Goal: Task Accomplishment & Management: Manage account settings

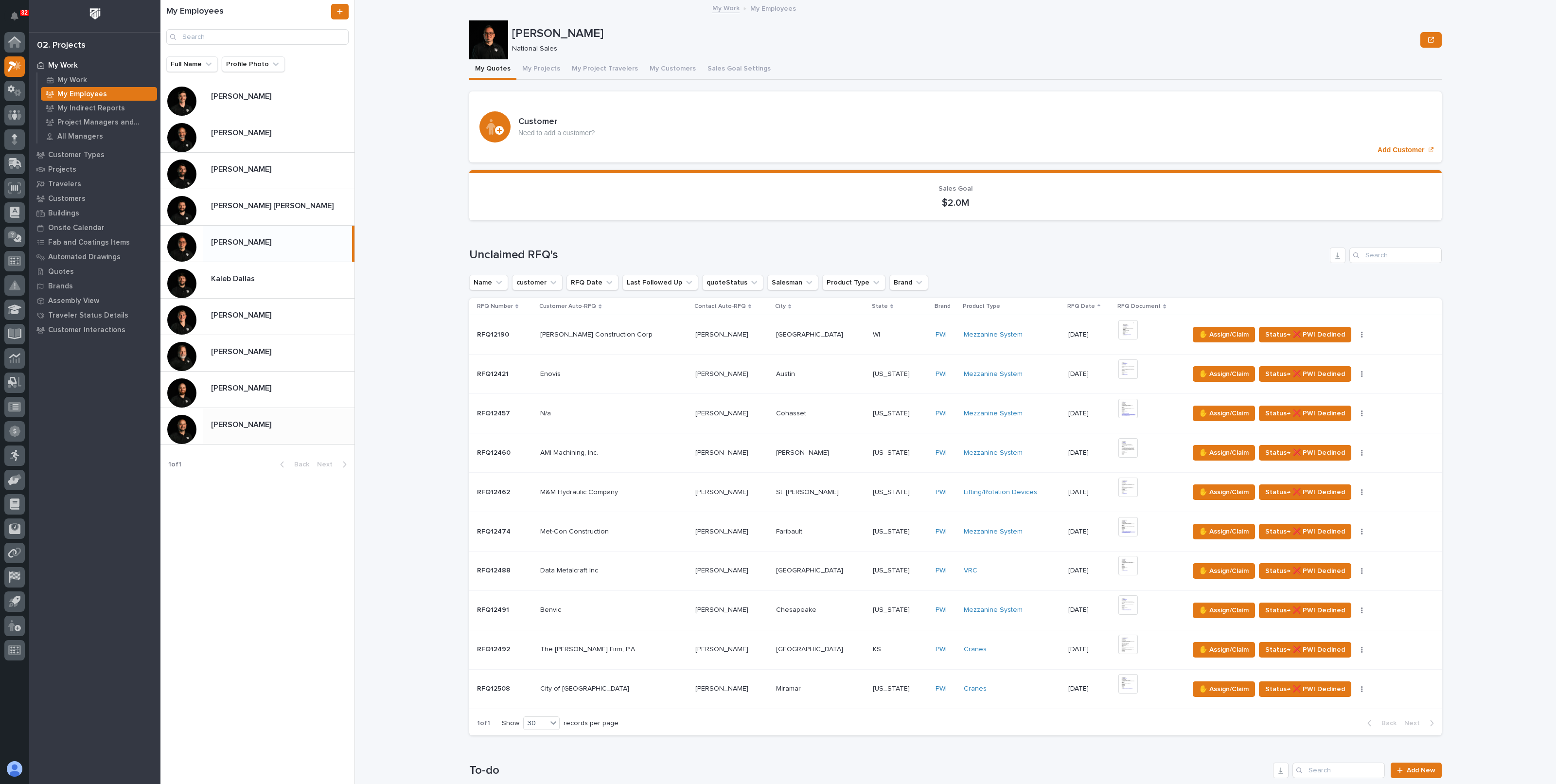
click at [246, 416] on div "Zac Lechlitner Zac Lechlitner" at bounding box center [278, 425] width 151 height 19
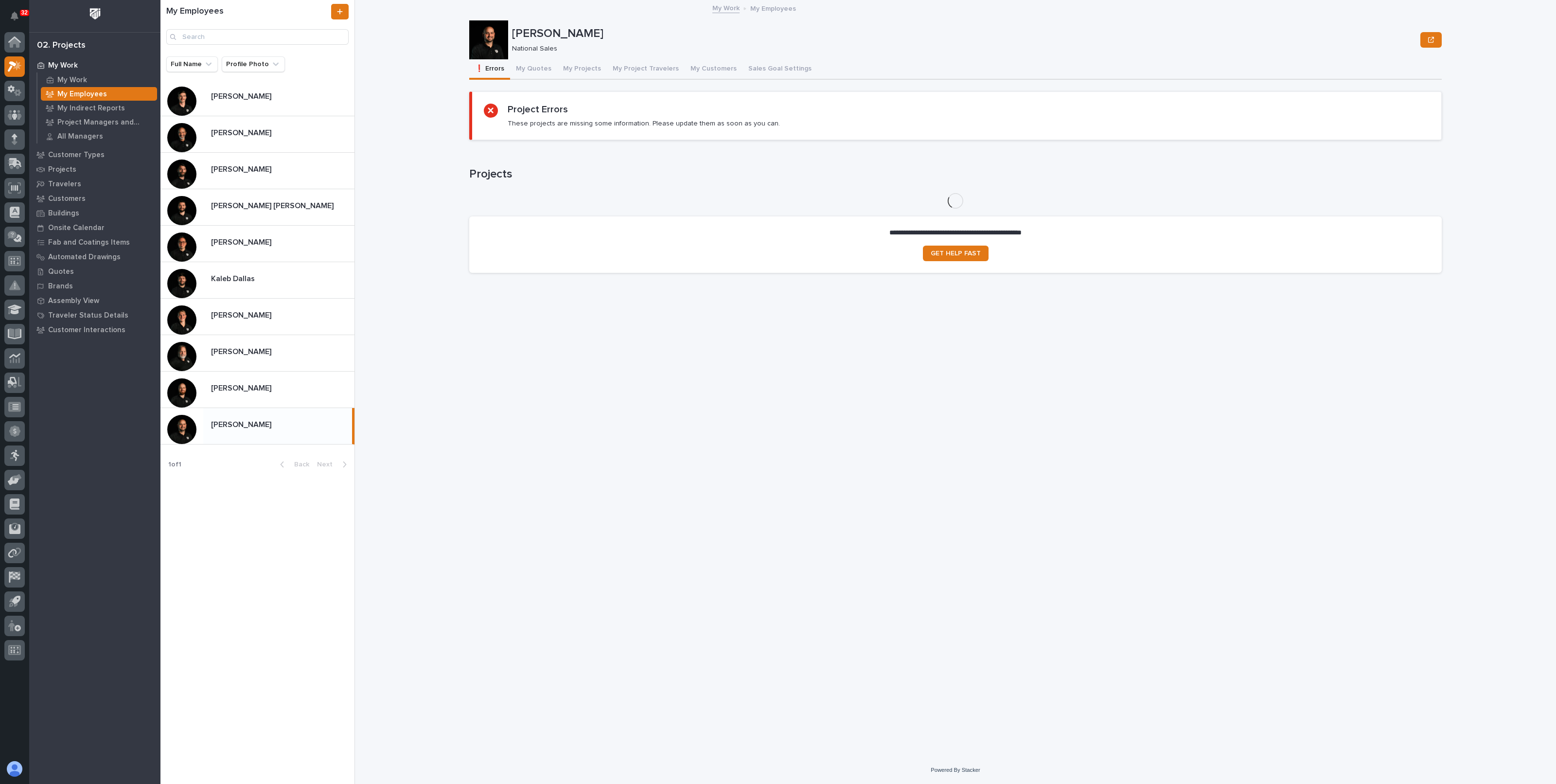
click at [569, 68] on button "My Projects" at bounding box center [582, 69] width 50 height 21
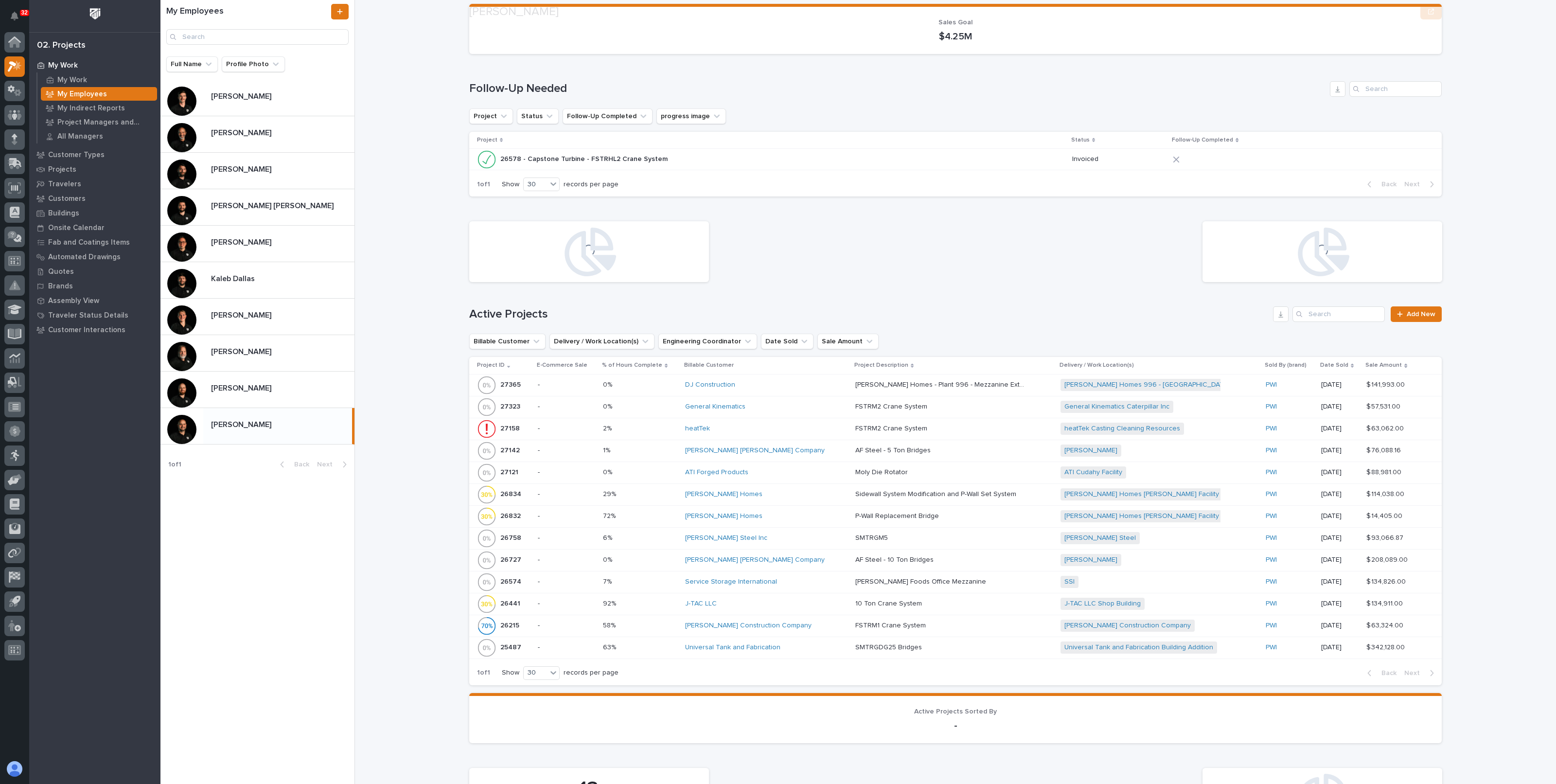
scroll to position [182, 0]
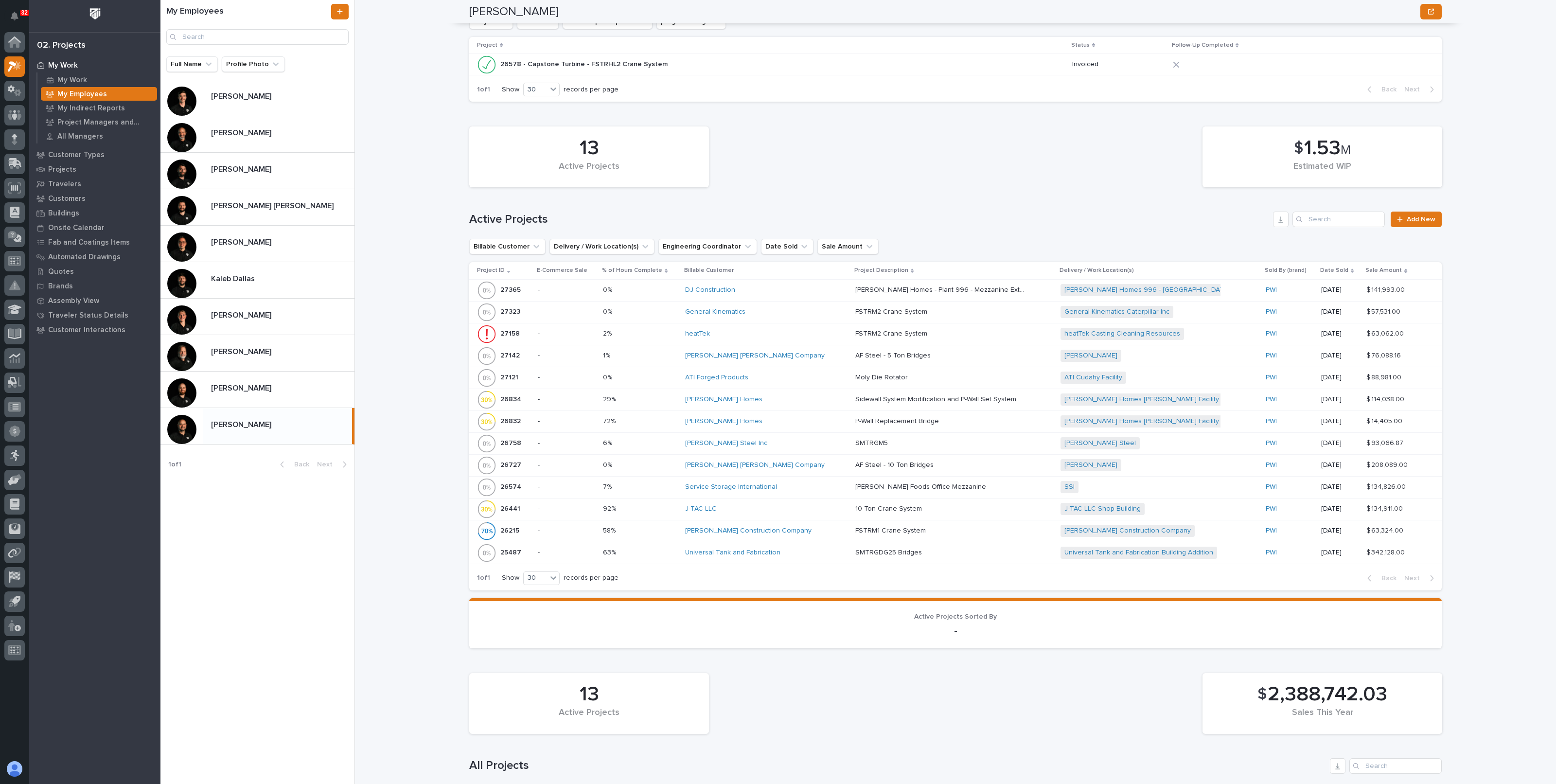
click at [855, 288] on p "Clayton Homes - Plant 996 - Mezzanine Extension and Catwalk" at bounding box center [941, 289] width 172 height 10
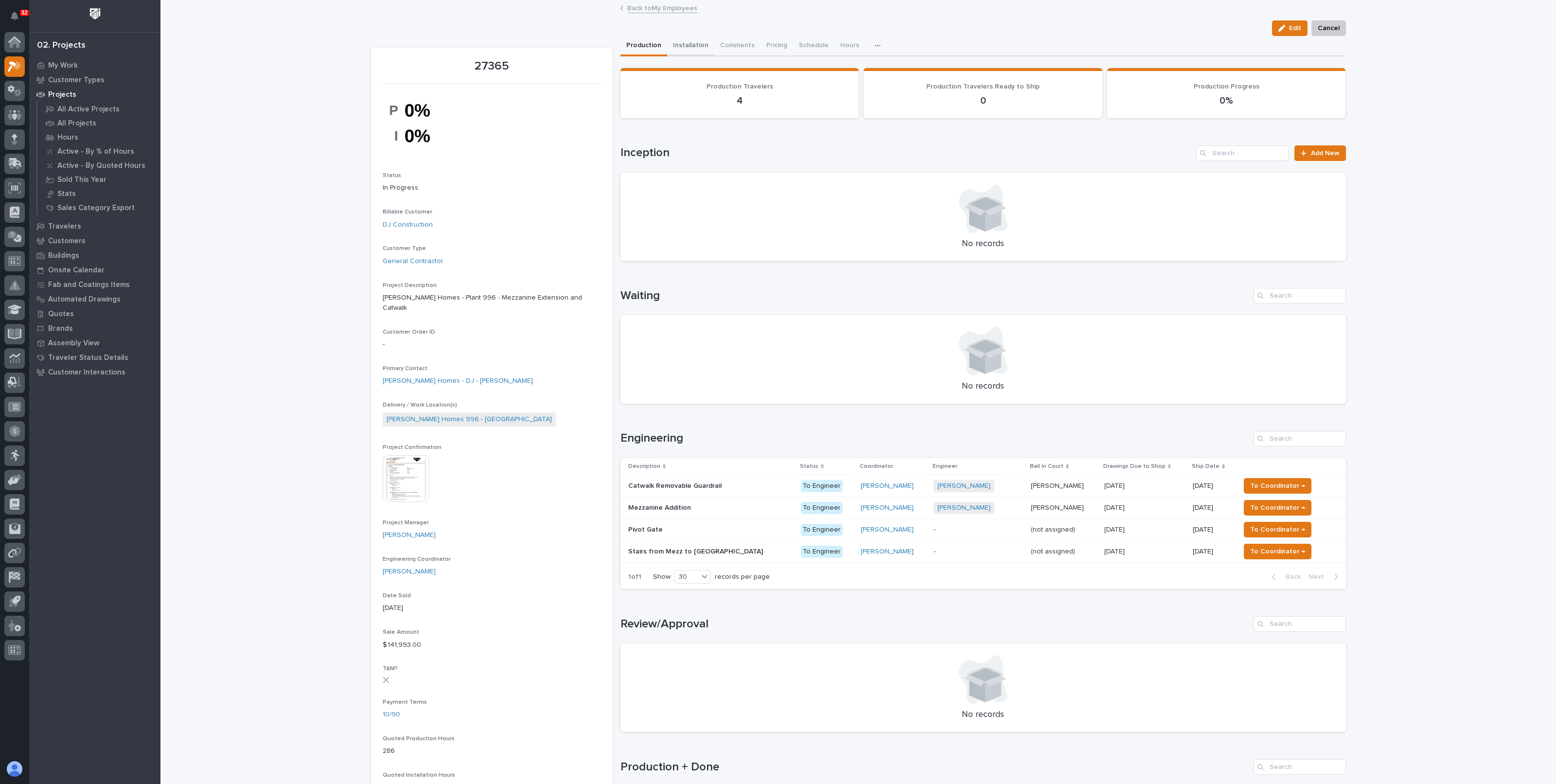
click at [695, 45] on button "Installation" at bounding box center [690, 47] width 47 height 21
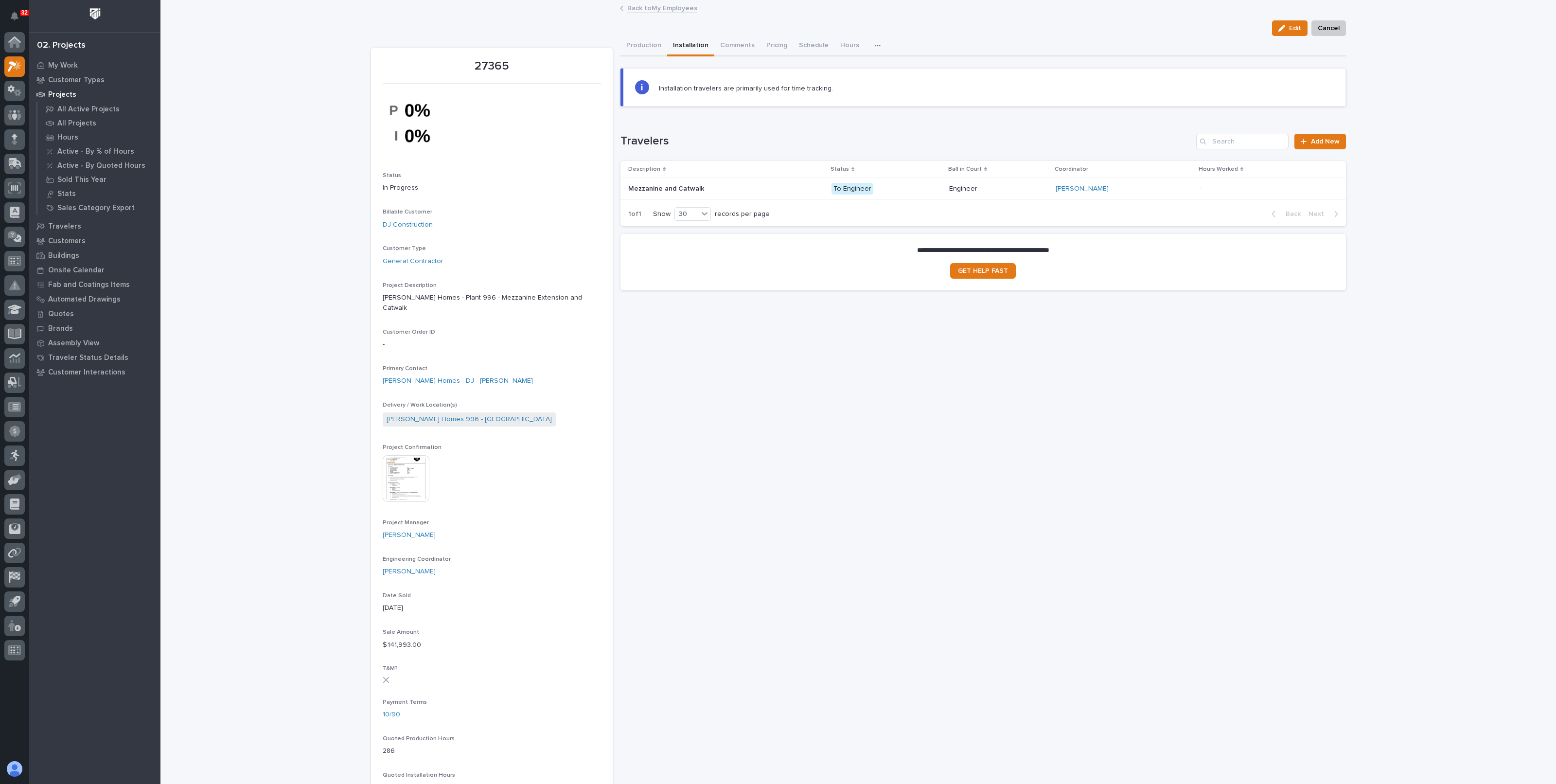
click at [1141, 186] on div "Weston Hochstetler" at bounding box center [1124, 189] width 136 height 8
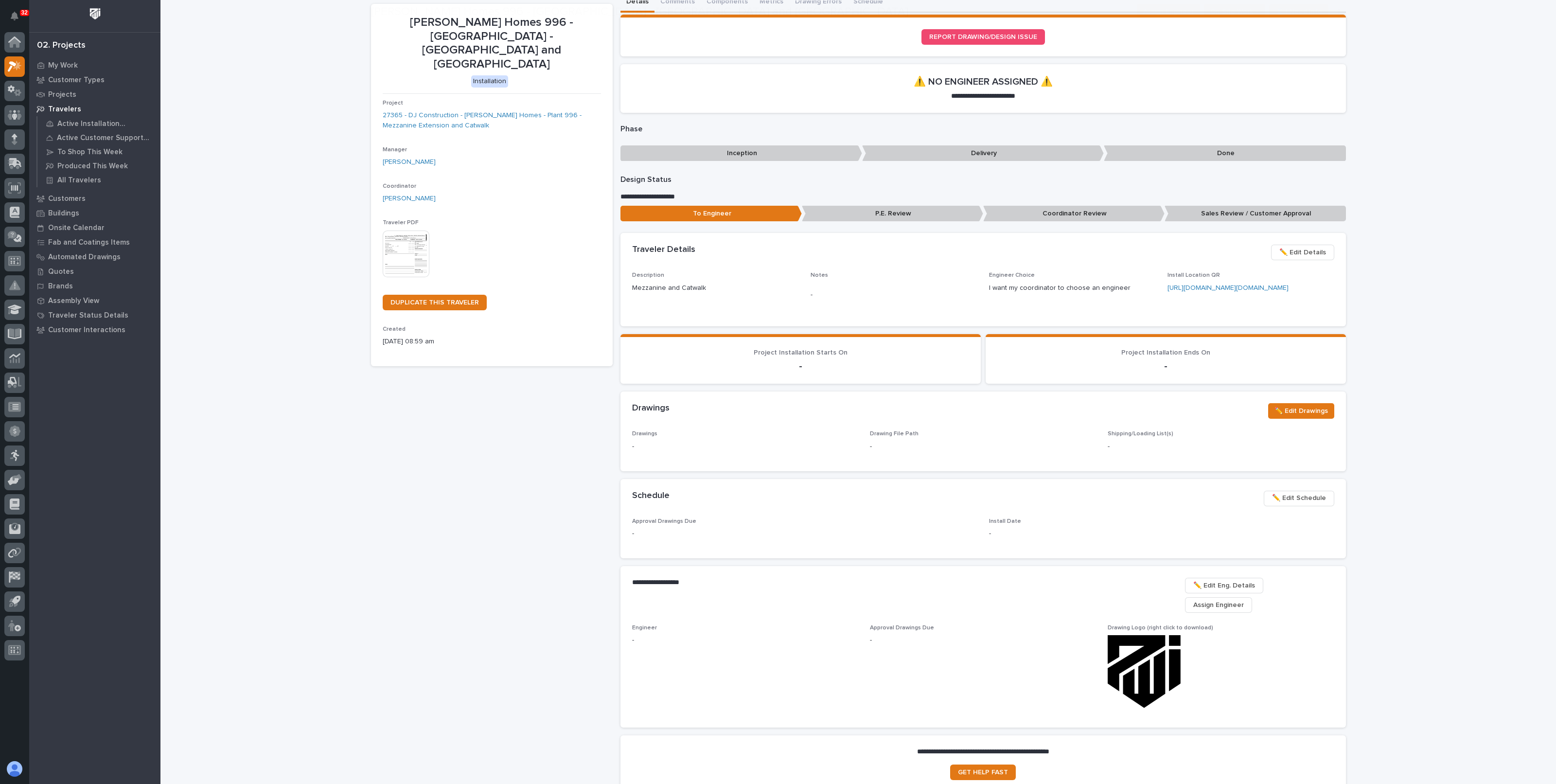
scroll to position [60, 0]
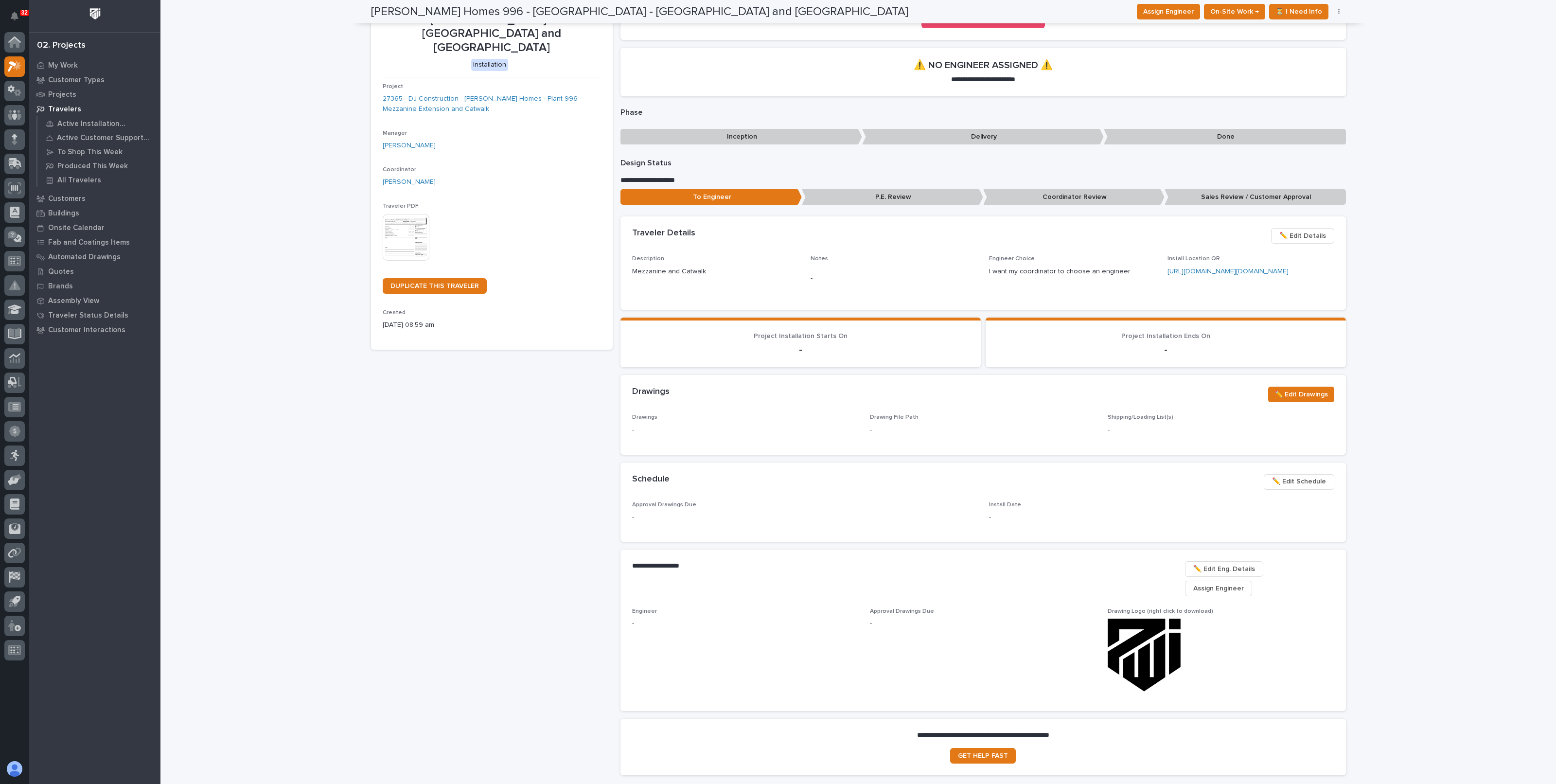
click at [1279, 487] on span "✏️ Edit Schedule" at bounding box center [1299, 481] width 54 height 11
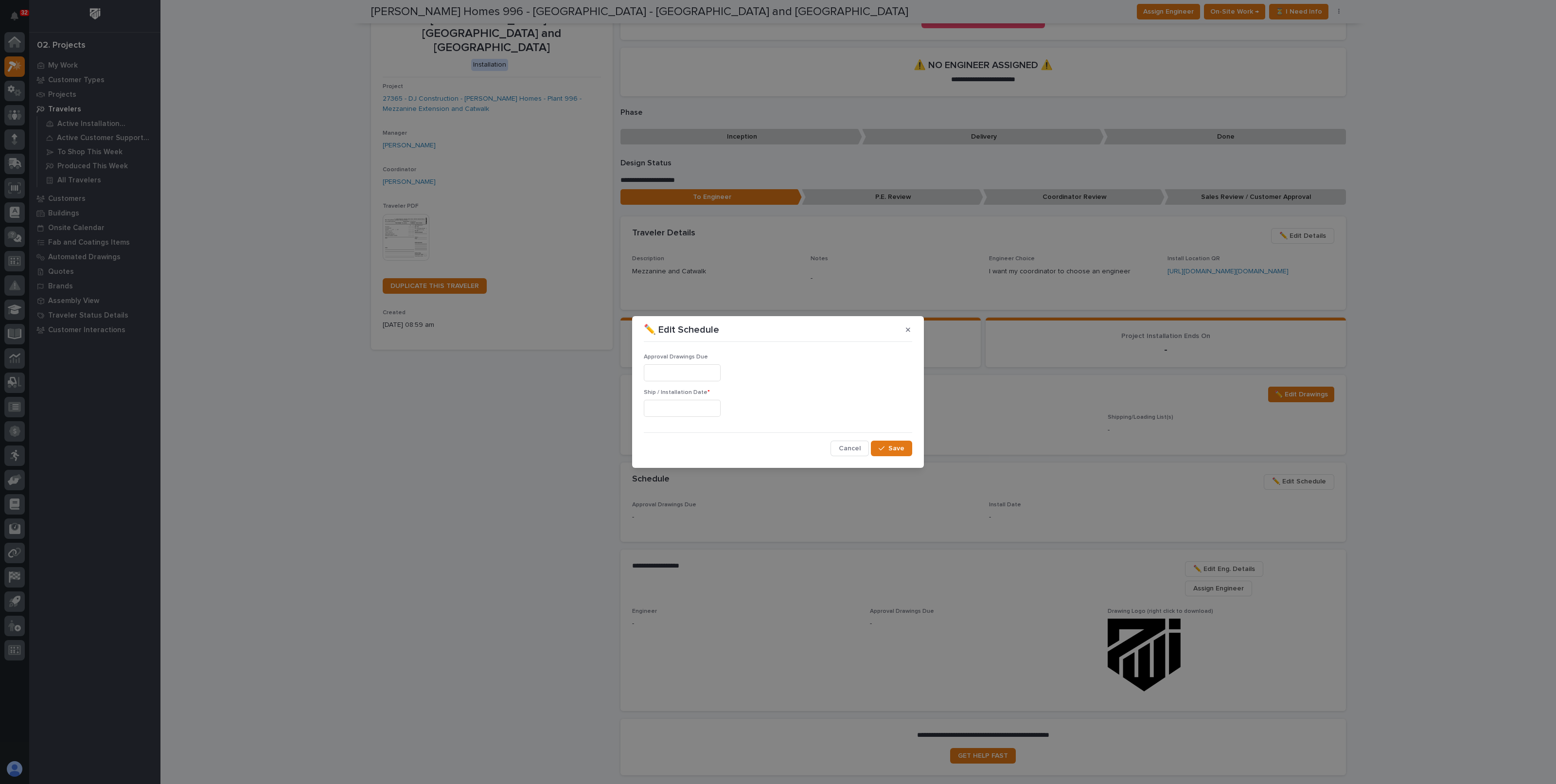
click at [695, 371] on input "text" at bounding box center [682, 373] width 77 height 17
click at [692, 400] on div "Ship / Installation Date *" at bounding box center [778, 406] width 268 height 36
click at [690, 407] on input "text" at bounding box center [682, 408] width 77 height 17
click at [721, 256] on button "Next Month" at bounding box center [727, 258] width 16 height 16
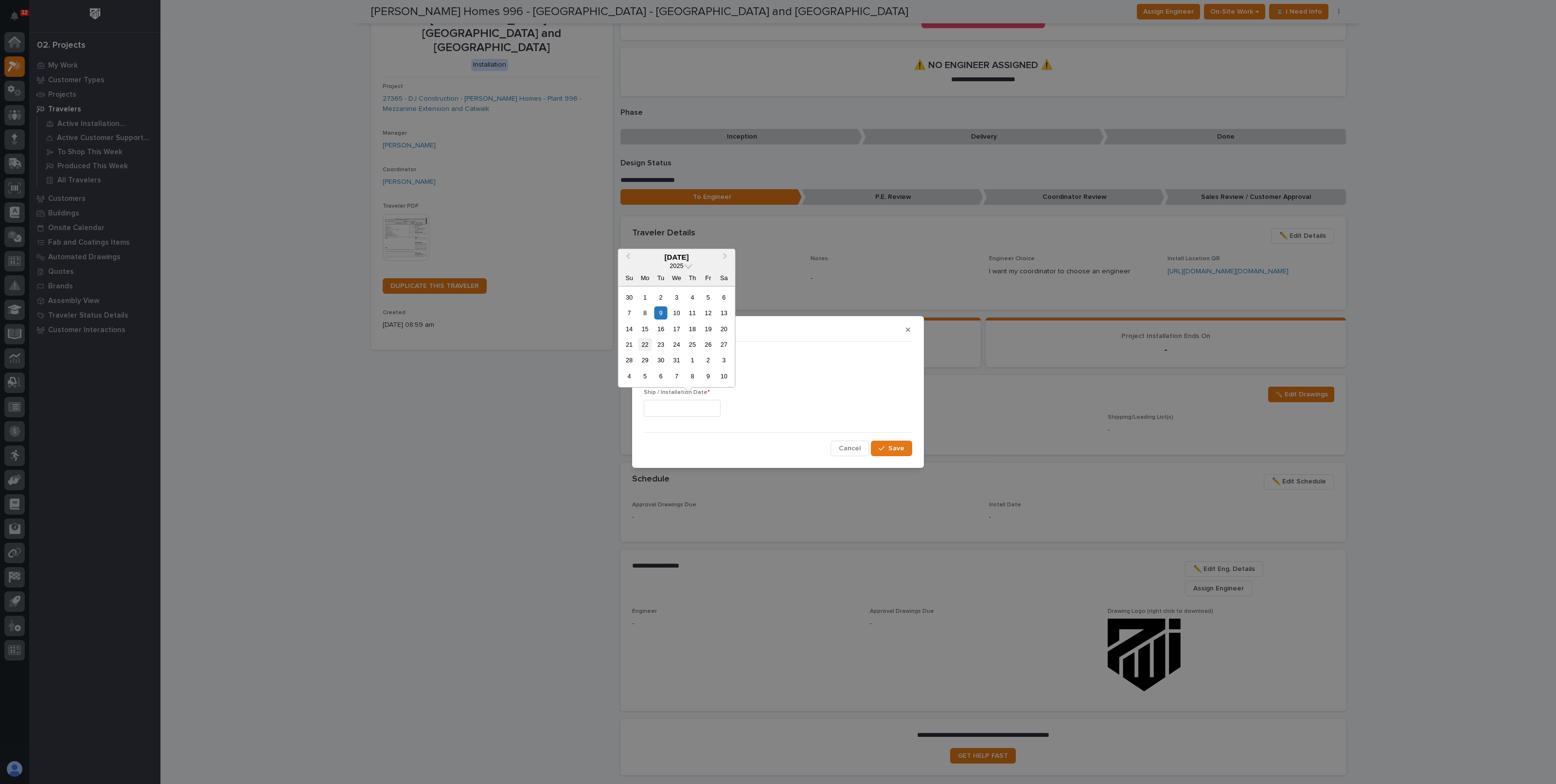
click at [646, 346] on div "22" at bounding box center [645, 344] width 13 height 13
type input "**********"
click at [672, 373] on input "text" at bounding box center [682, 373] width 77 height 17
click at [916, 242] on div "**********" at bounding box center [778, 392] width 1556 height 784
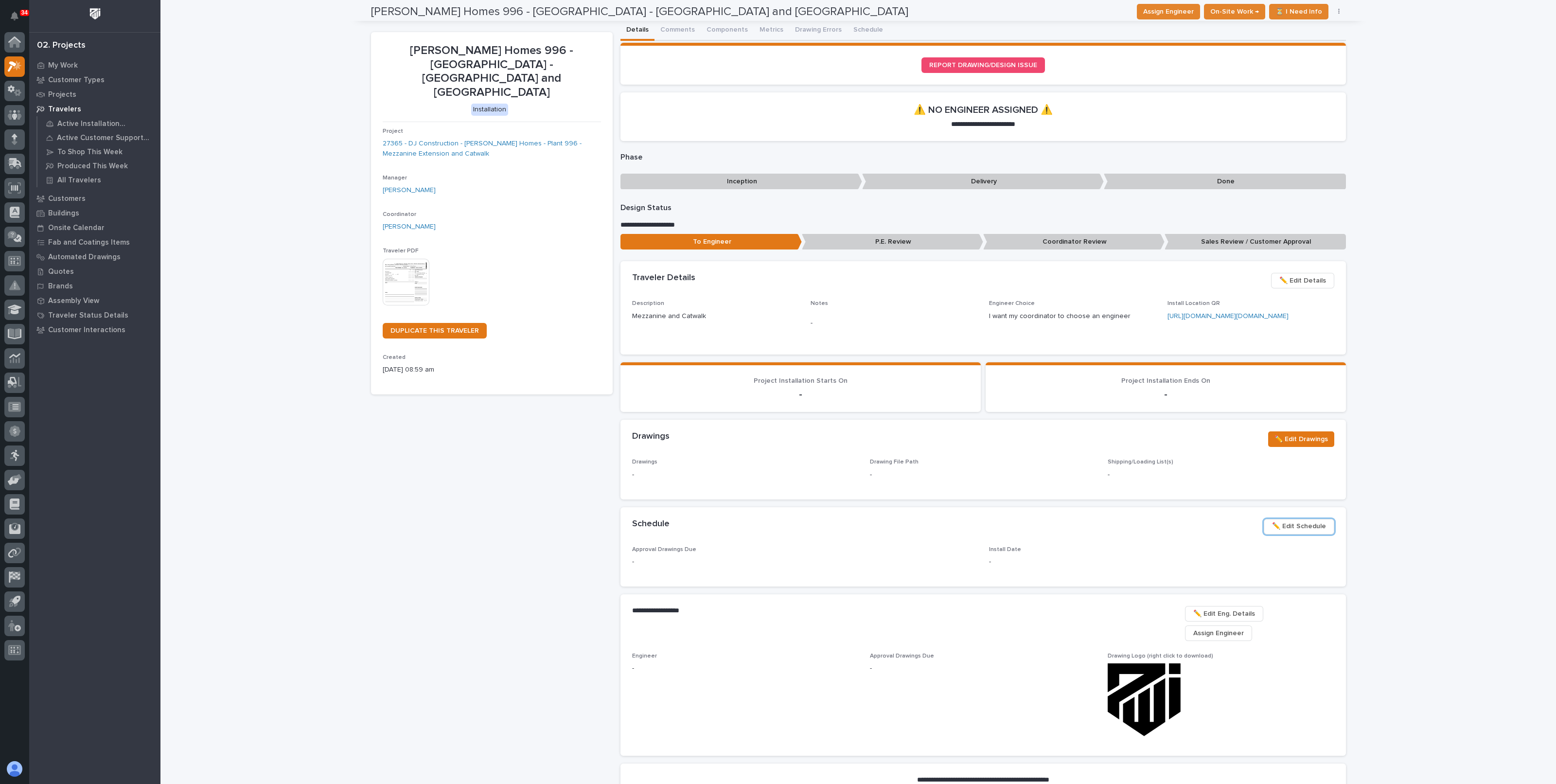
scroll to position [0, 0]
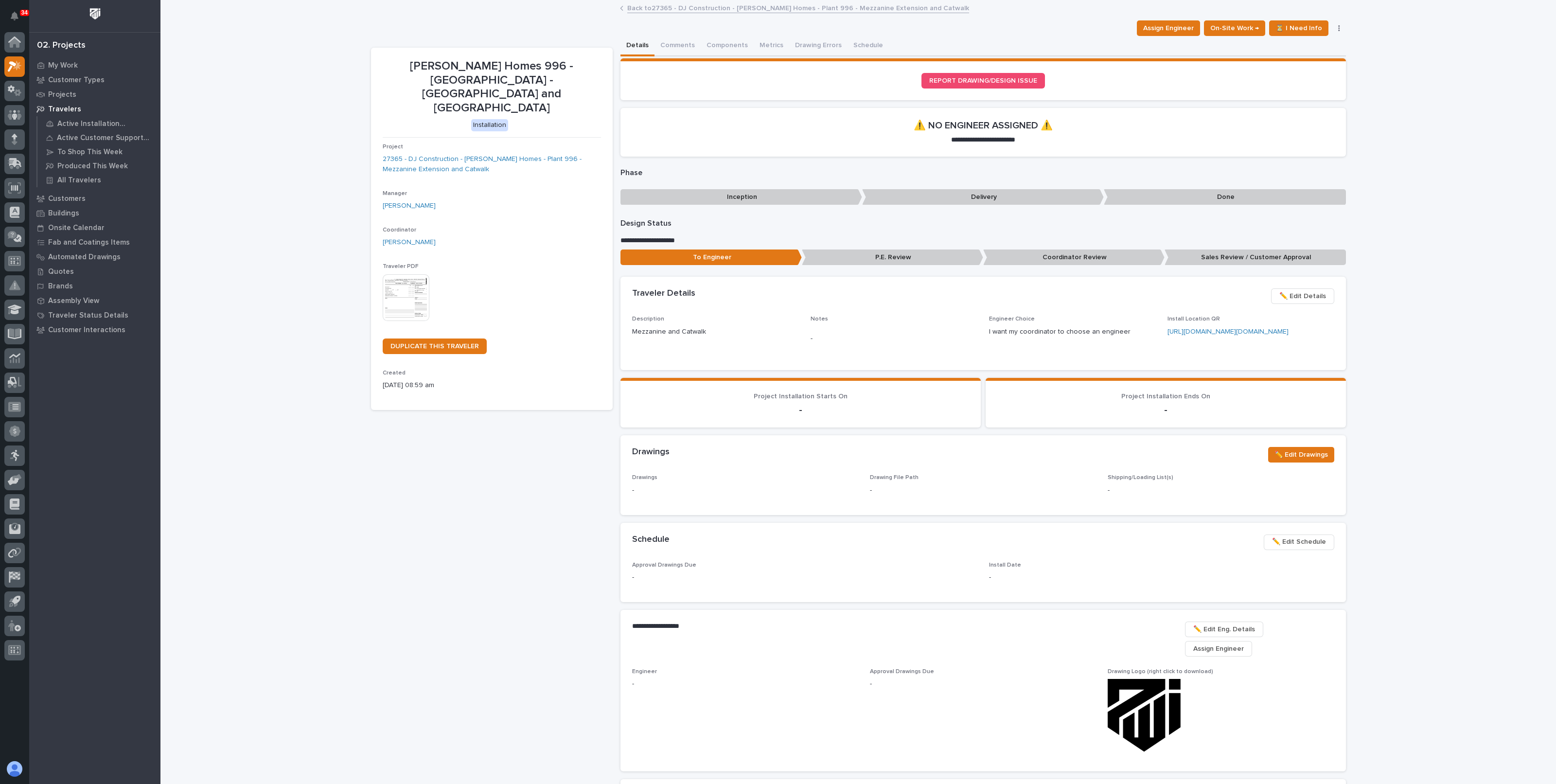
click at [684, 8] on link "Back to 27365 - DJ Construction - Clayton Homes - Plant 996 - Mezzanine Extensi…" at bounding box center [798, 7] width 342 height 11
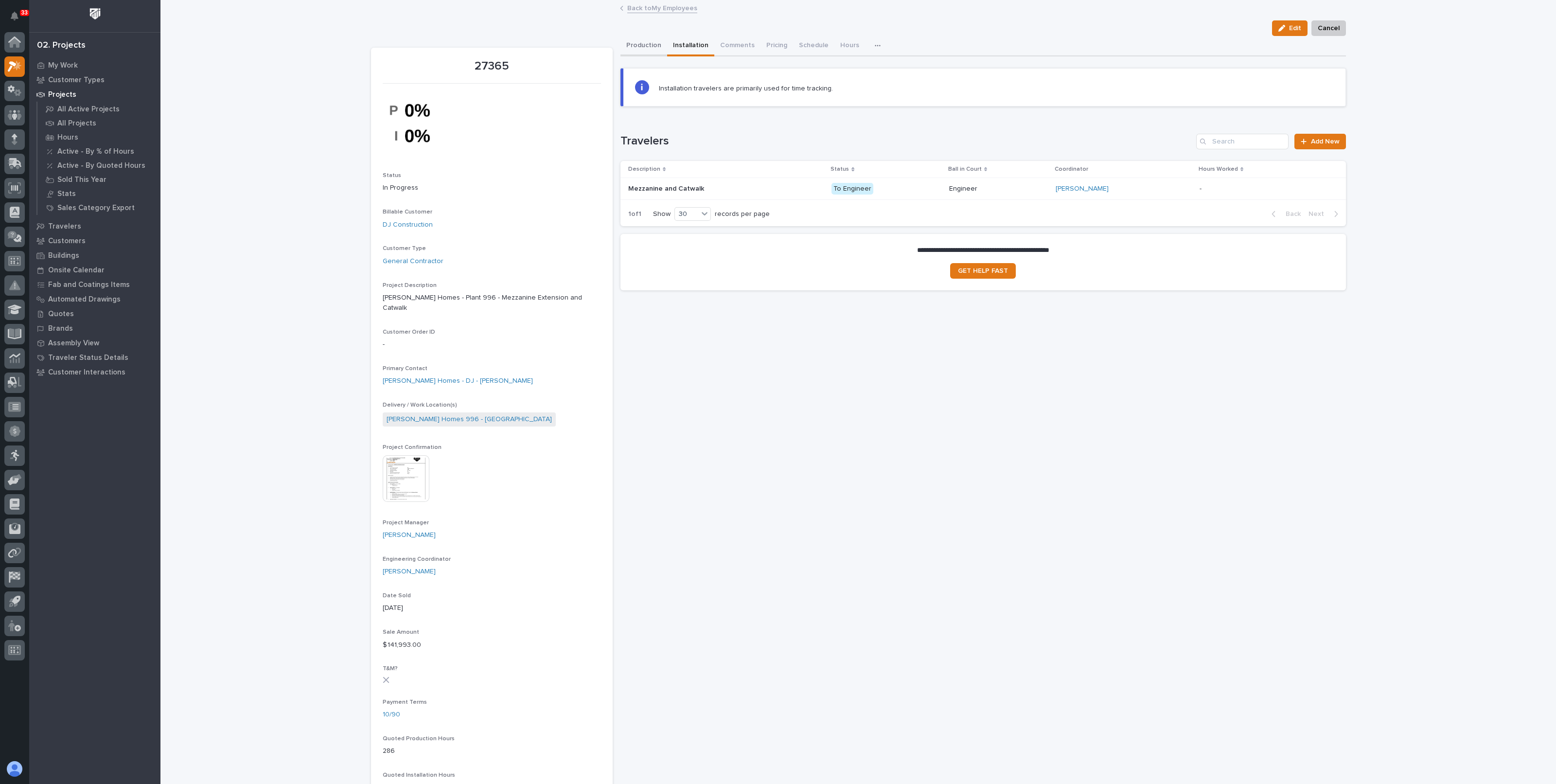
click at [642, 45] on button "Production" at bounding box center [643, 47] width 47 height 21
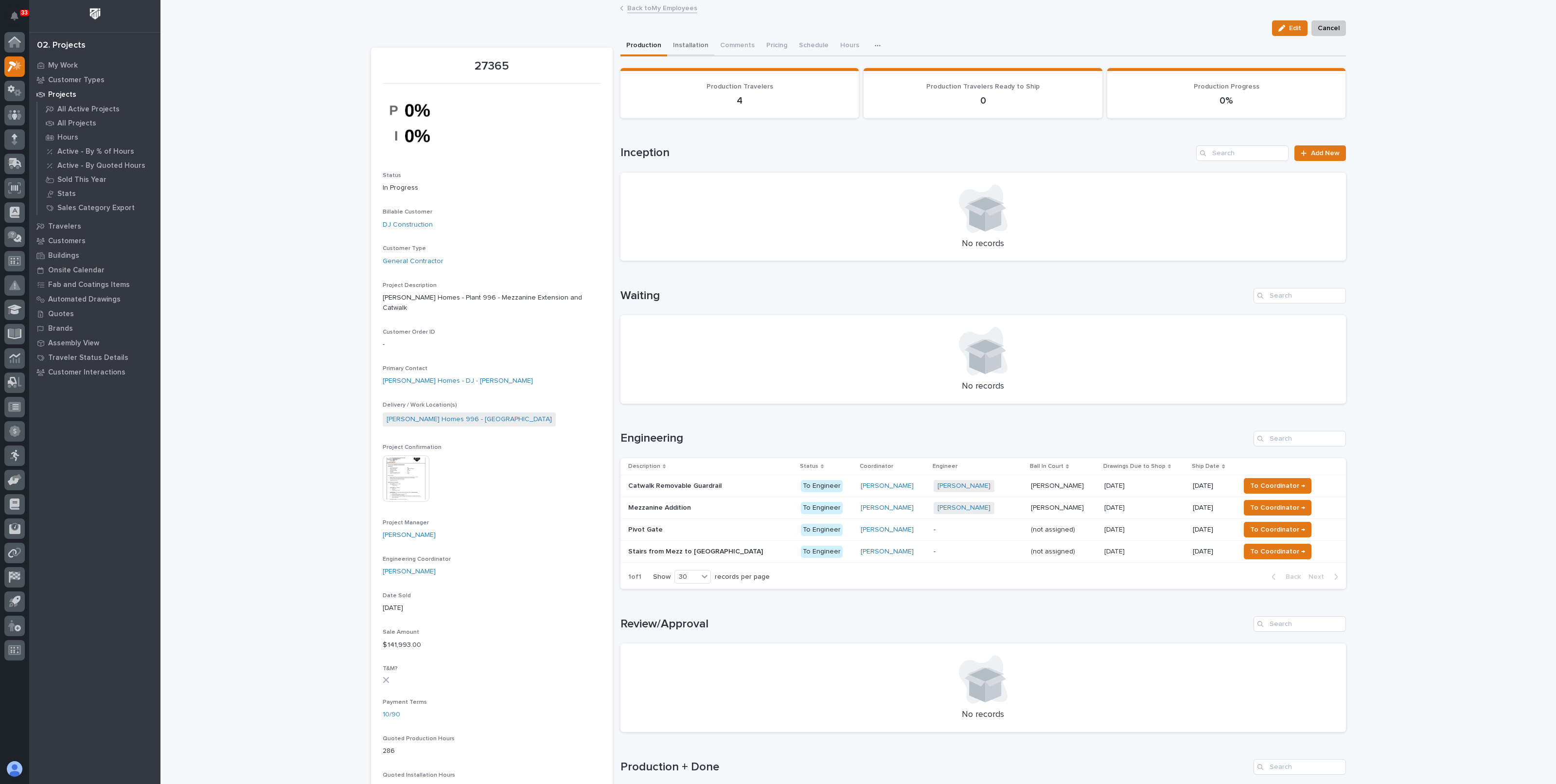
click at [703, 48] on button "Installation" at bounding box center [690, 47] width 47 height 21
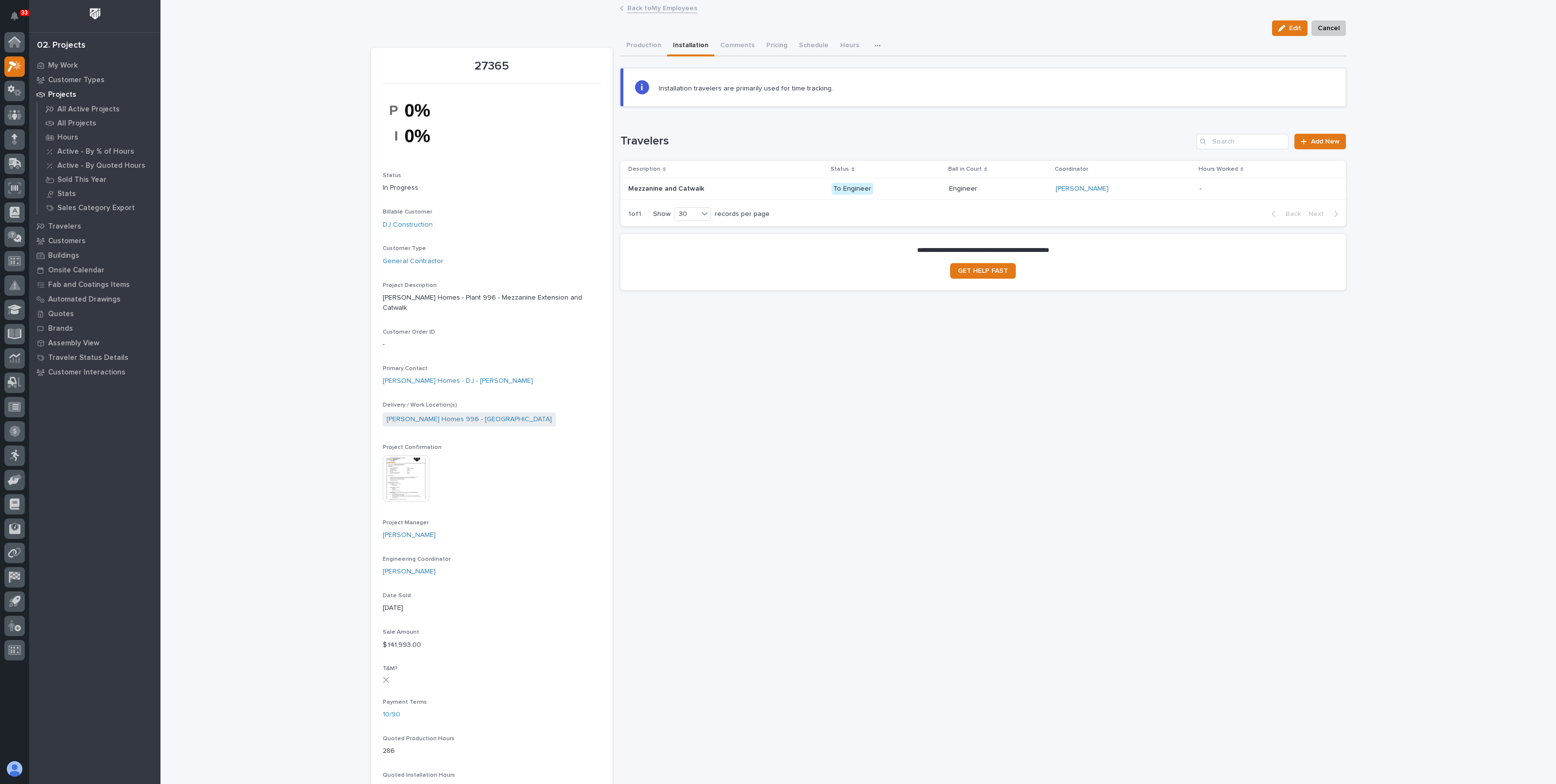
click at [1136, 192] on div "Weston Hochstetler" at bounding box center [1124, 188] width 136 height 16
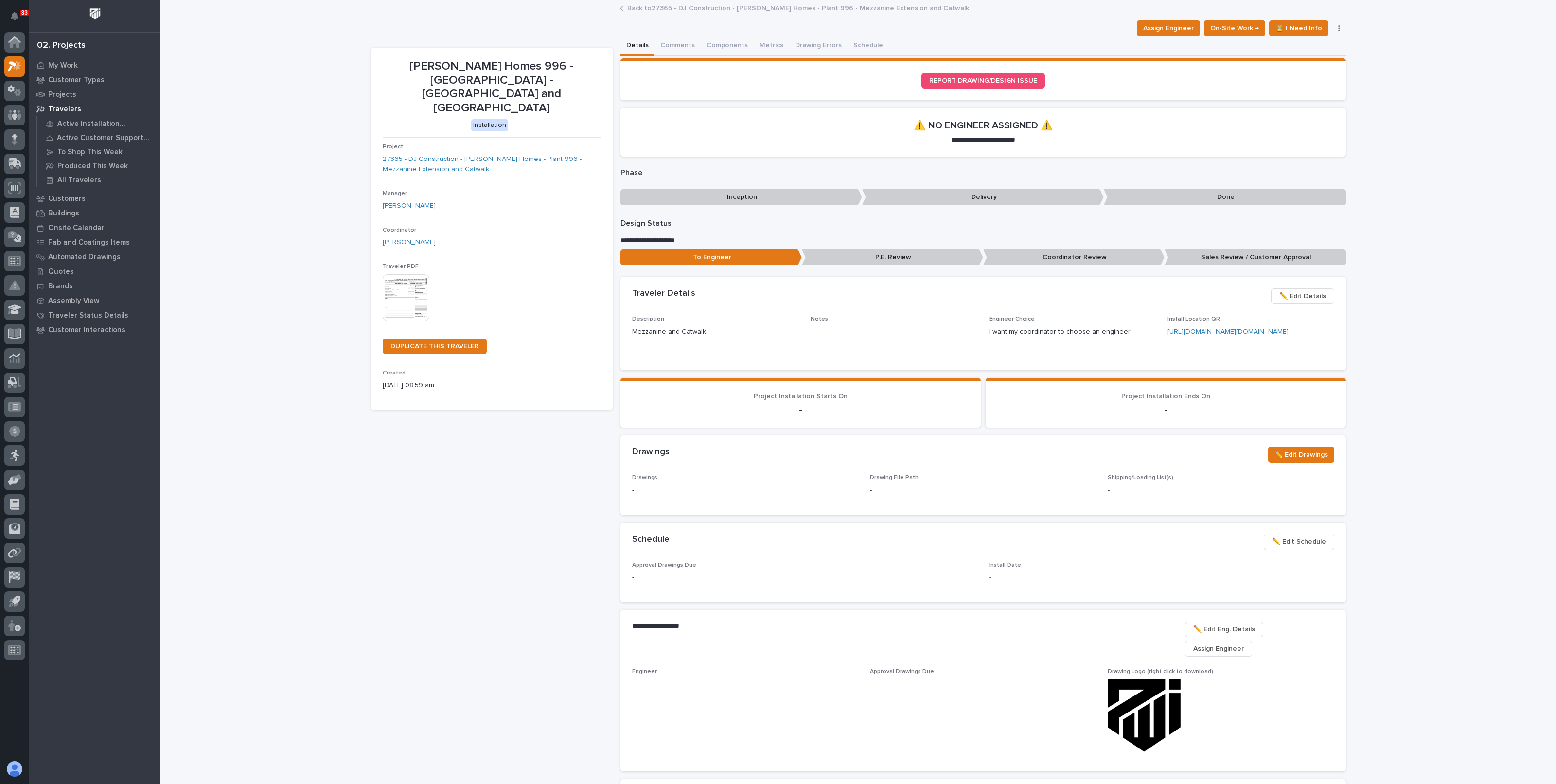
click at [1305, 550] on button "✏️ Edit Schedule" at bounding box center [1299, 542] width 71 height 16
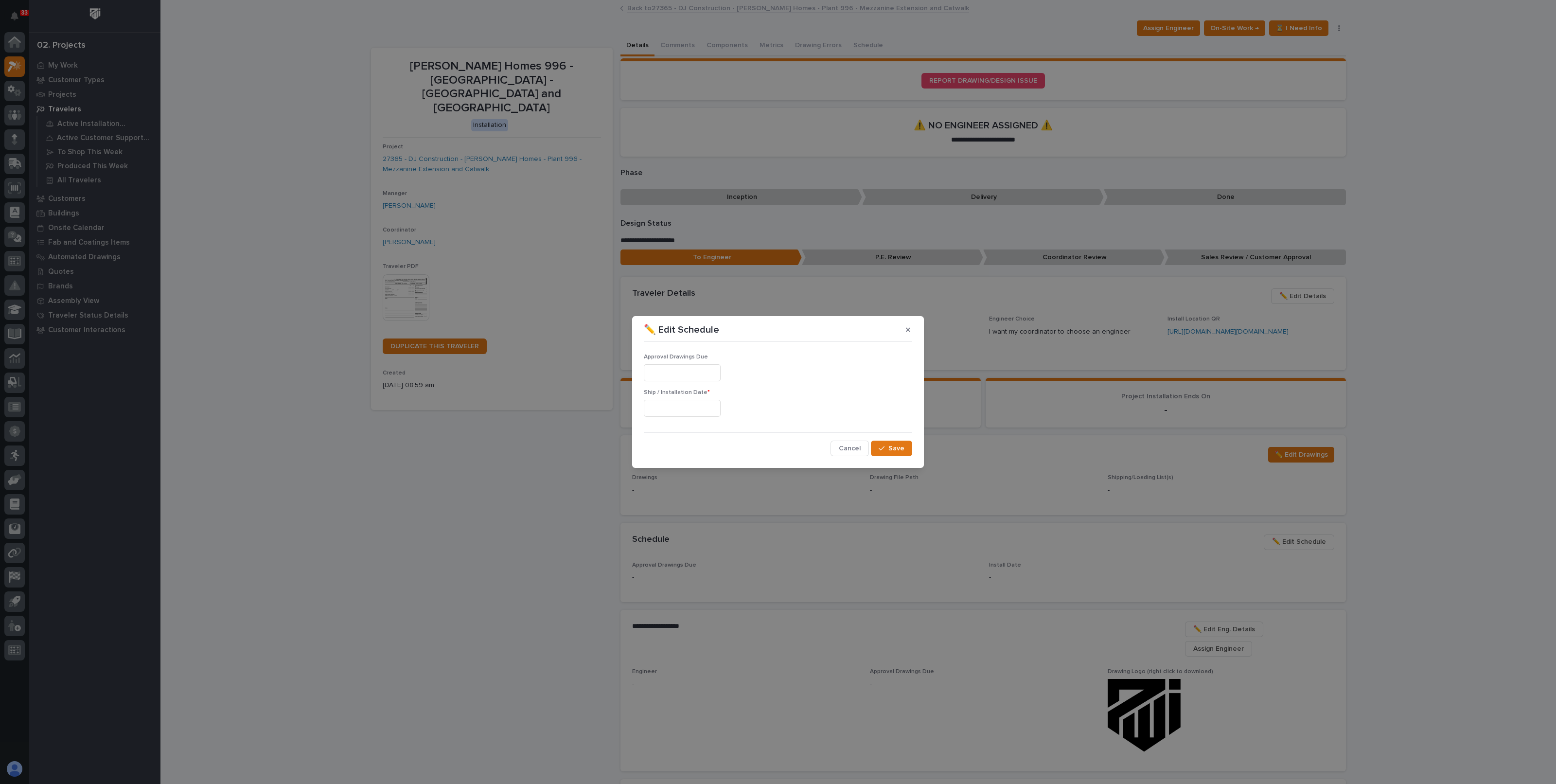
click at [672, 377] on input "text" at bounding box center [682, 373] width 77 height 17
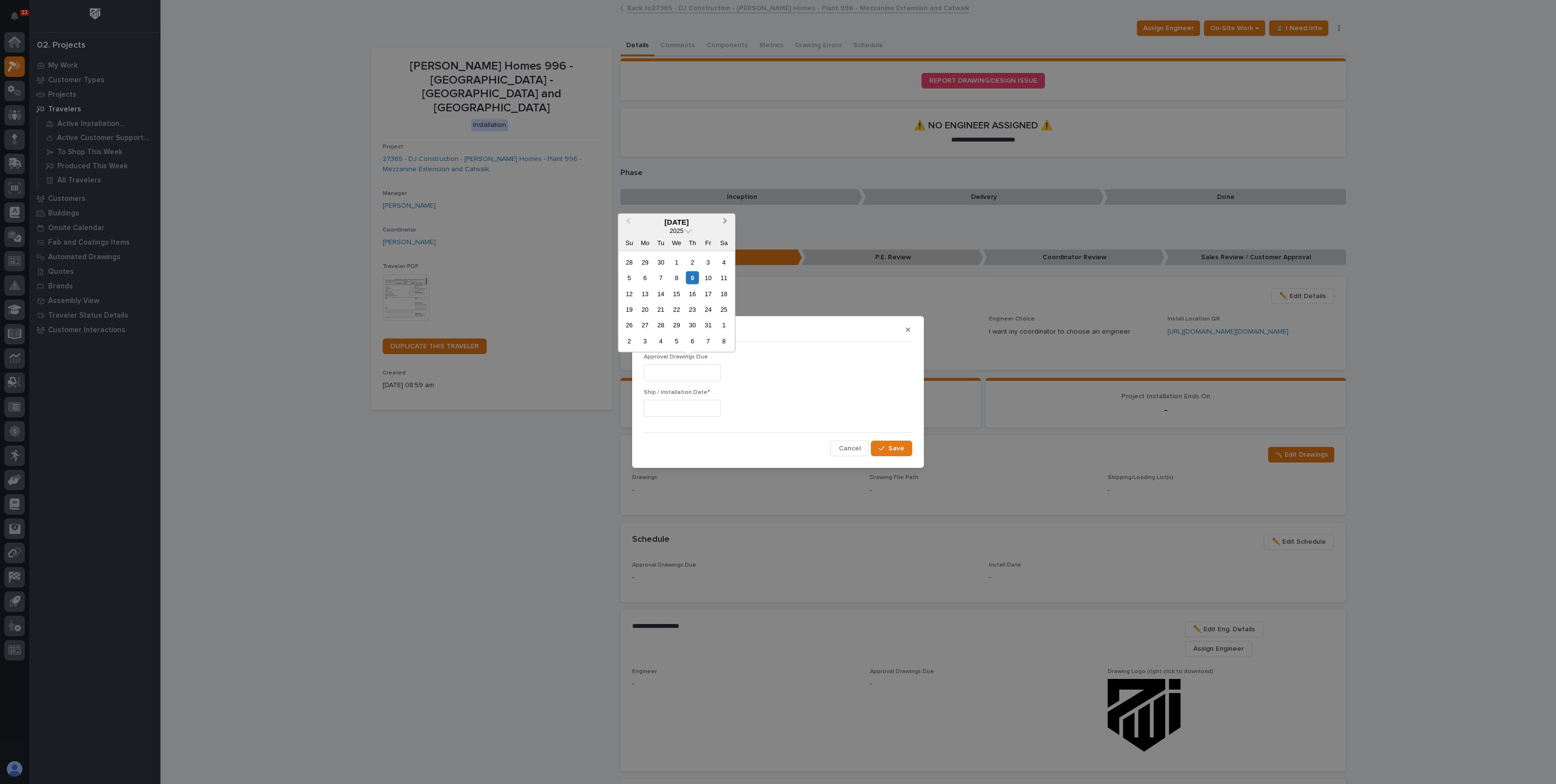
click at [725, 220] on span "Next Month" at bounding box center [725, 222] width 0 height 13
click at [660, 307] on div "18" at bounding box center [661, 310] width 13 height 13
type input "**********"
click at [686, 415] on input "text" at bounding box center [682, 408] width 77 height 17
click at [725, 255] on span "Next Month" at bounding box center [725, 257] width 0 height 13
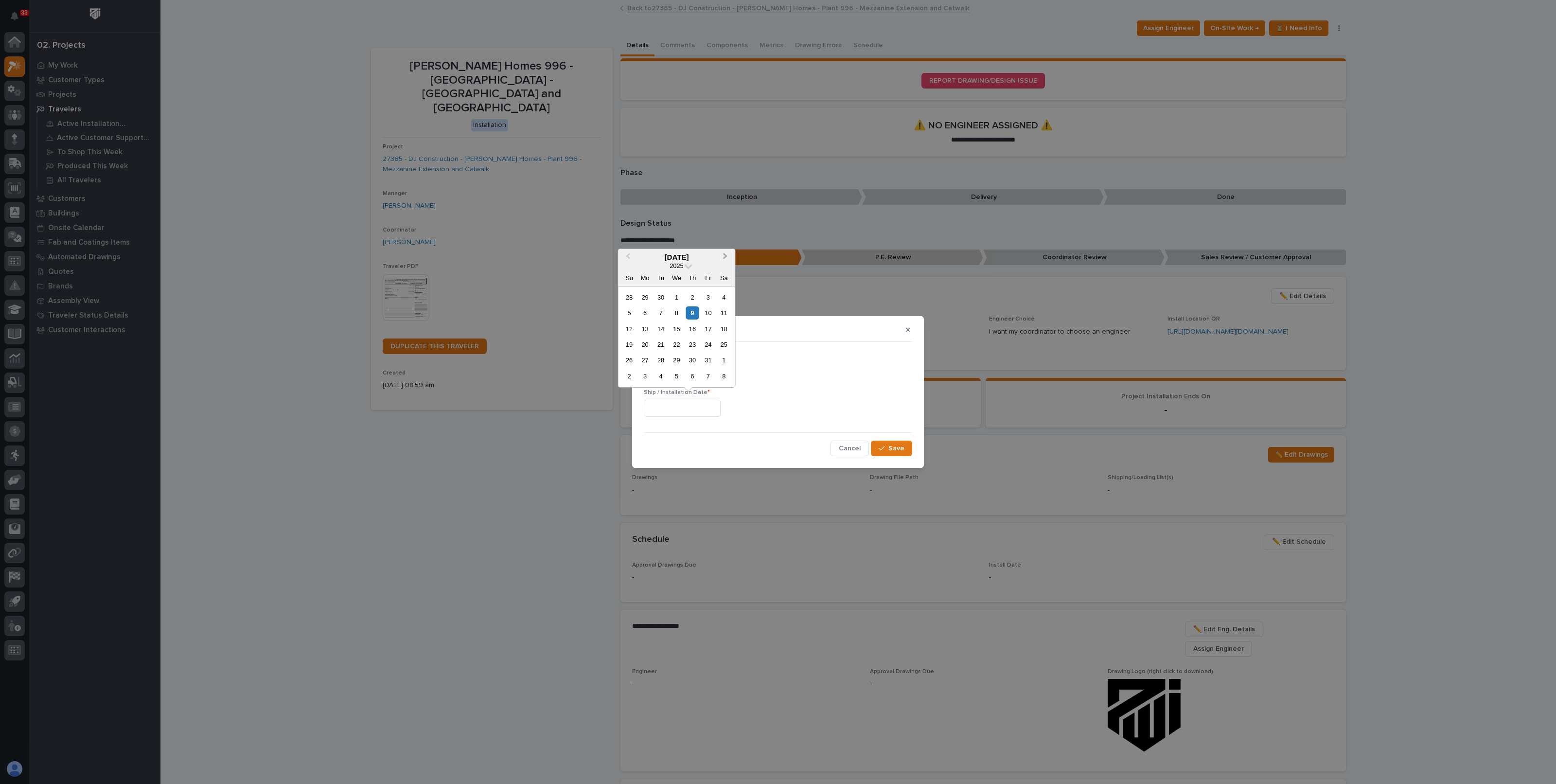
click at [725, 255] on span "Next Month" at bounding box center [725, 257] width 0 height 13
click at [635, 341] on div "21 22 23 24 25 26 27" at bounding box center [677, 344] width 111 height 16
click at [642, 341] on div "22" at bounding box center [645, 344] width 13 height 13
type input "**********"
click at [904, 451] on button "Save" at bounding box center [892, 448] width 41 height 16
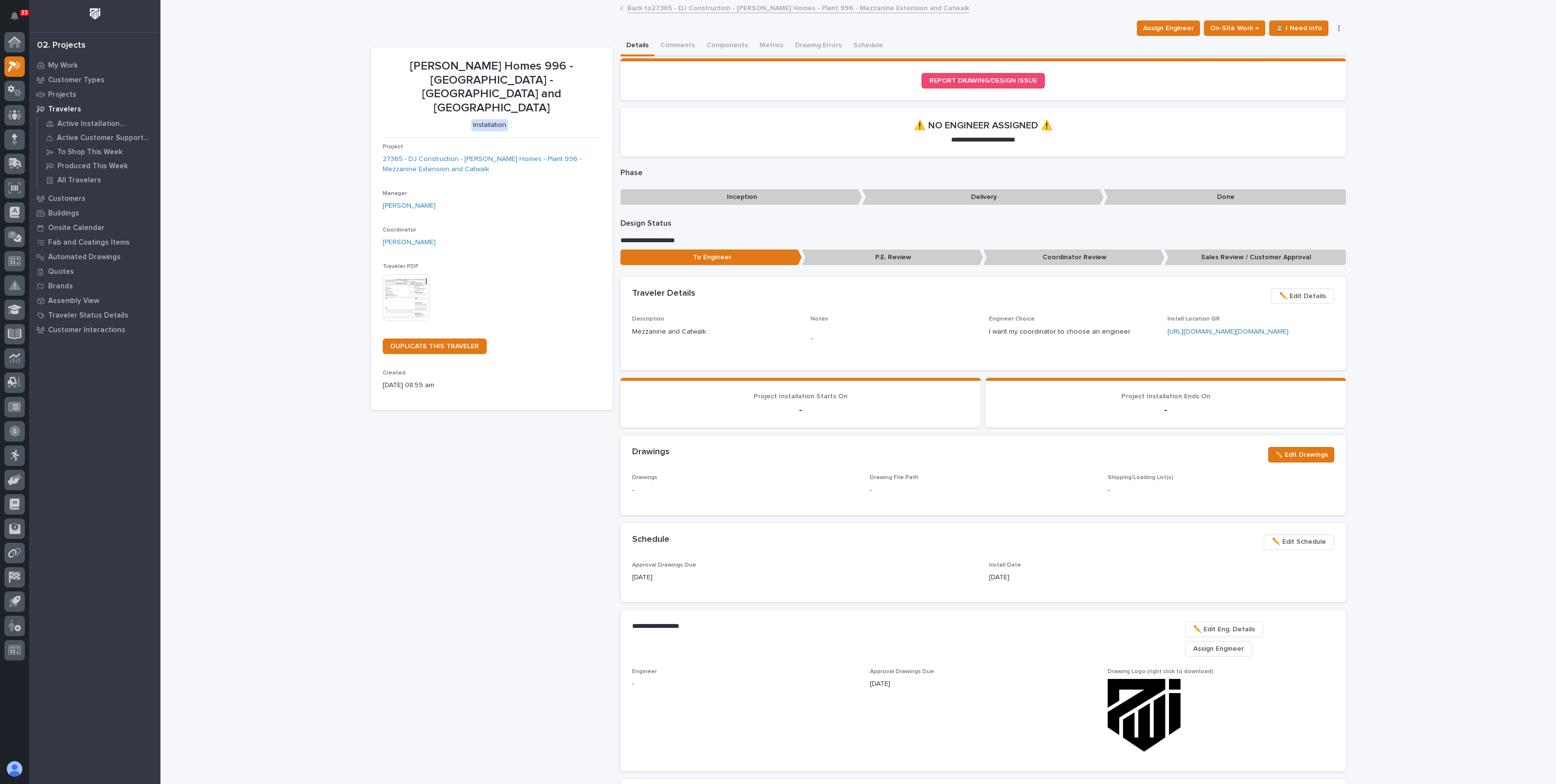
click at [1411, 446] on div "Loading... Saving… Loading... Saving… DJ - Clayton Homes 996 - South Plant - Me…" at bounding box center [858, 446] width 1395 height 891
click at [683, 10] on link "Back to 27365 - DJ Construction - Clayton Homes - Plant 996 - Mezzanine Extensi…" at bounding box center [798, 7] width 342 height 11
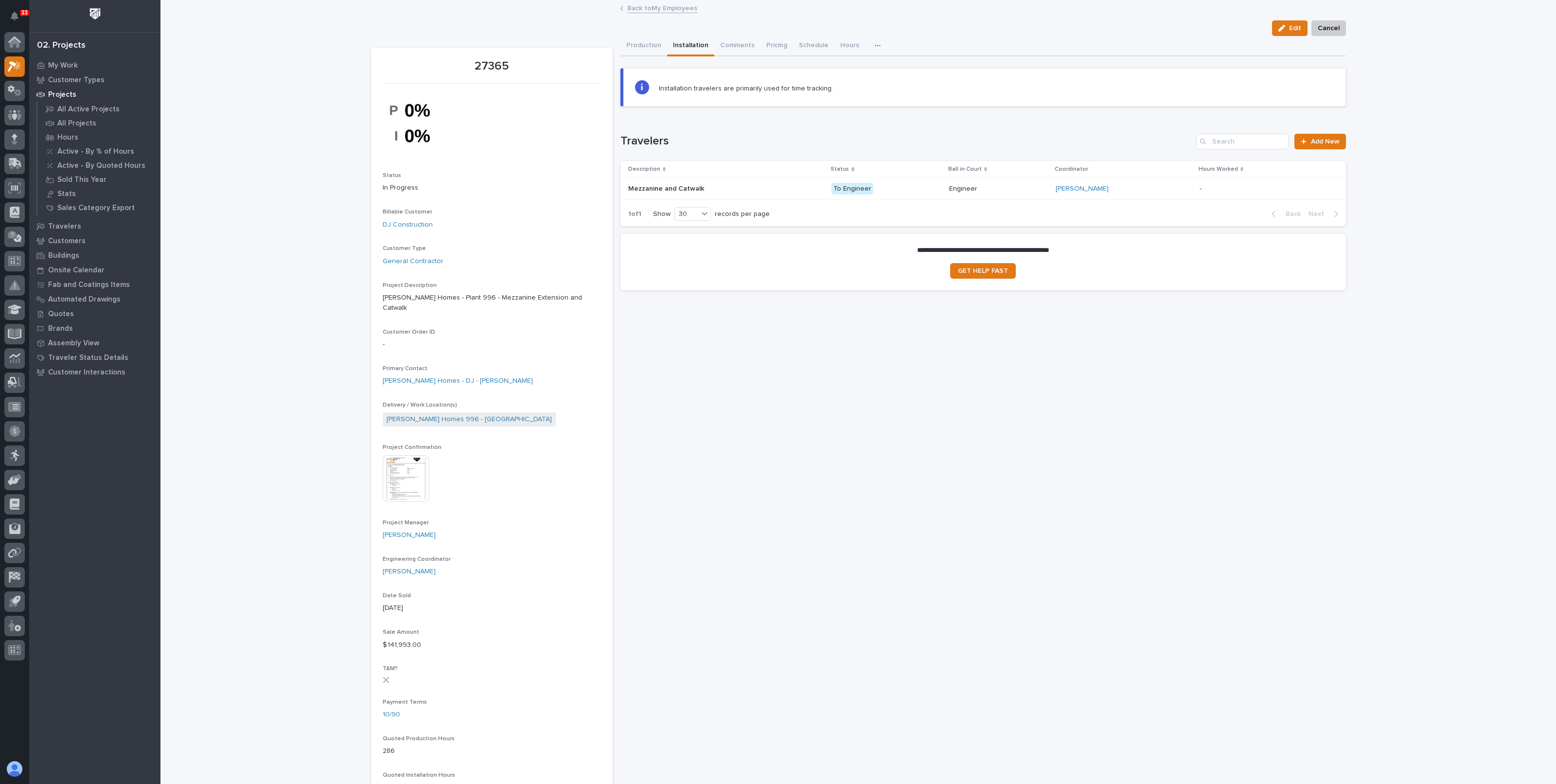
click at [1150, 194] on div "Weston Hochstetler" at bounding box center [1124, 188] width 136 height 16
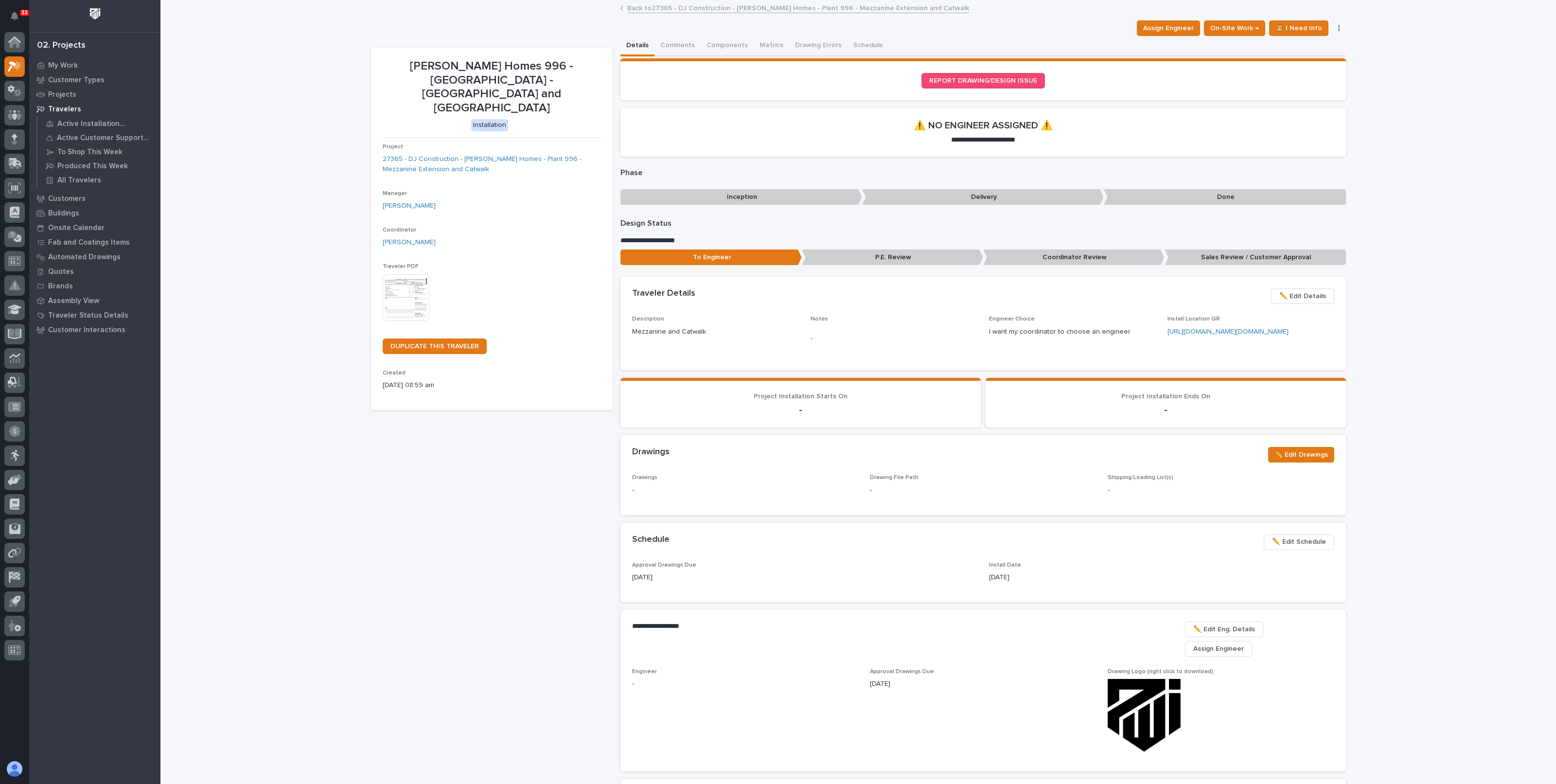
click at [683, 4] on link "Back to 27365 - DJ Construction - Clayton Homes - Plant 996 - Mezzanine Extensi…" at bounding box center [798, 7] width 342 height 11
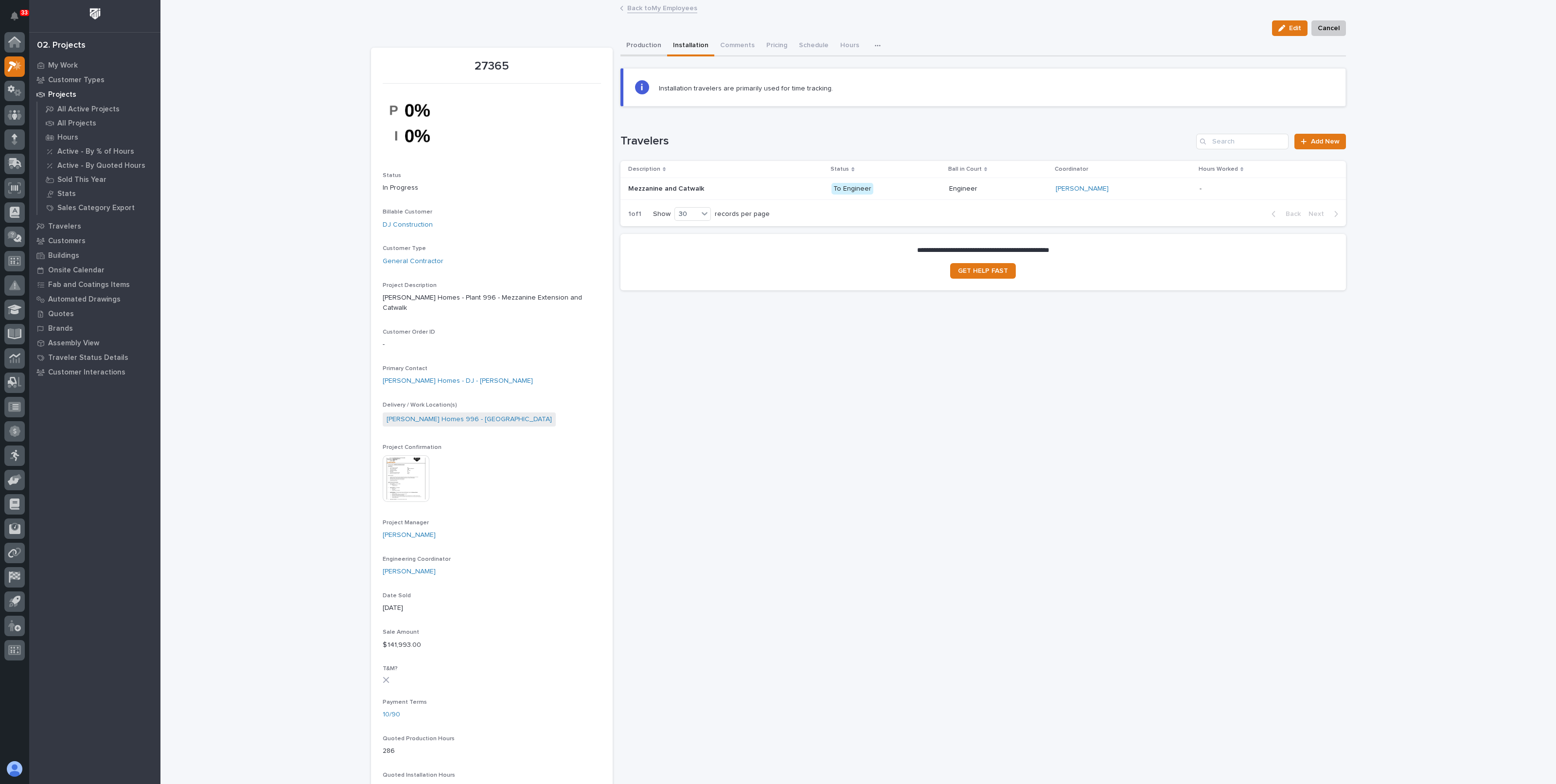
click at [640, 47] on button "Production" at bounding box center [643, 47] width 47 height 21
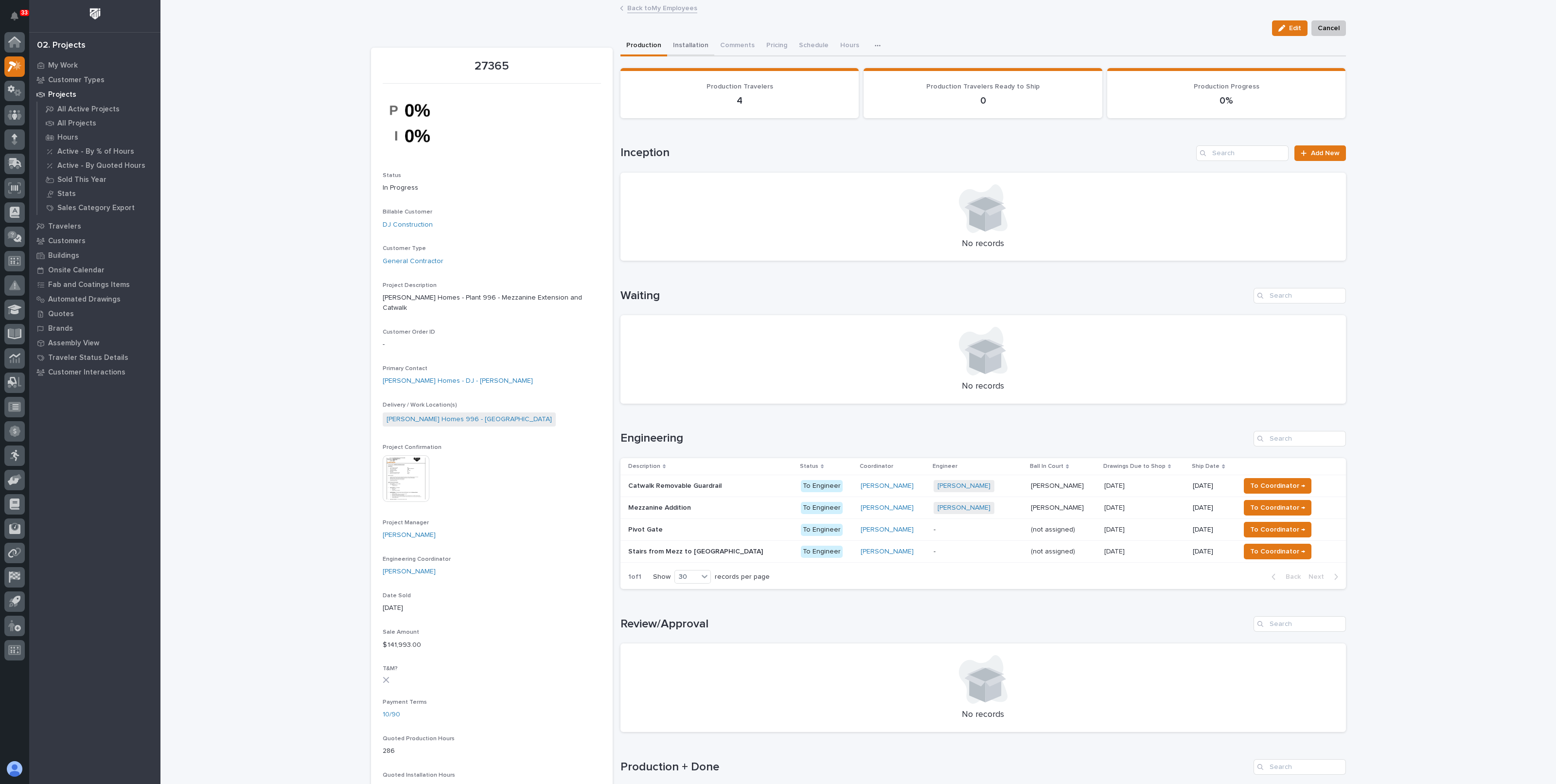
click at [681, 42] on button "Installation" at bounding box center [690, 47] width 47 height 21
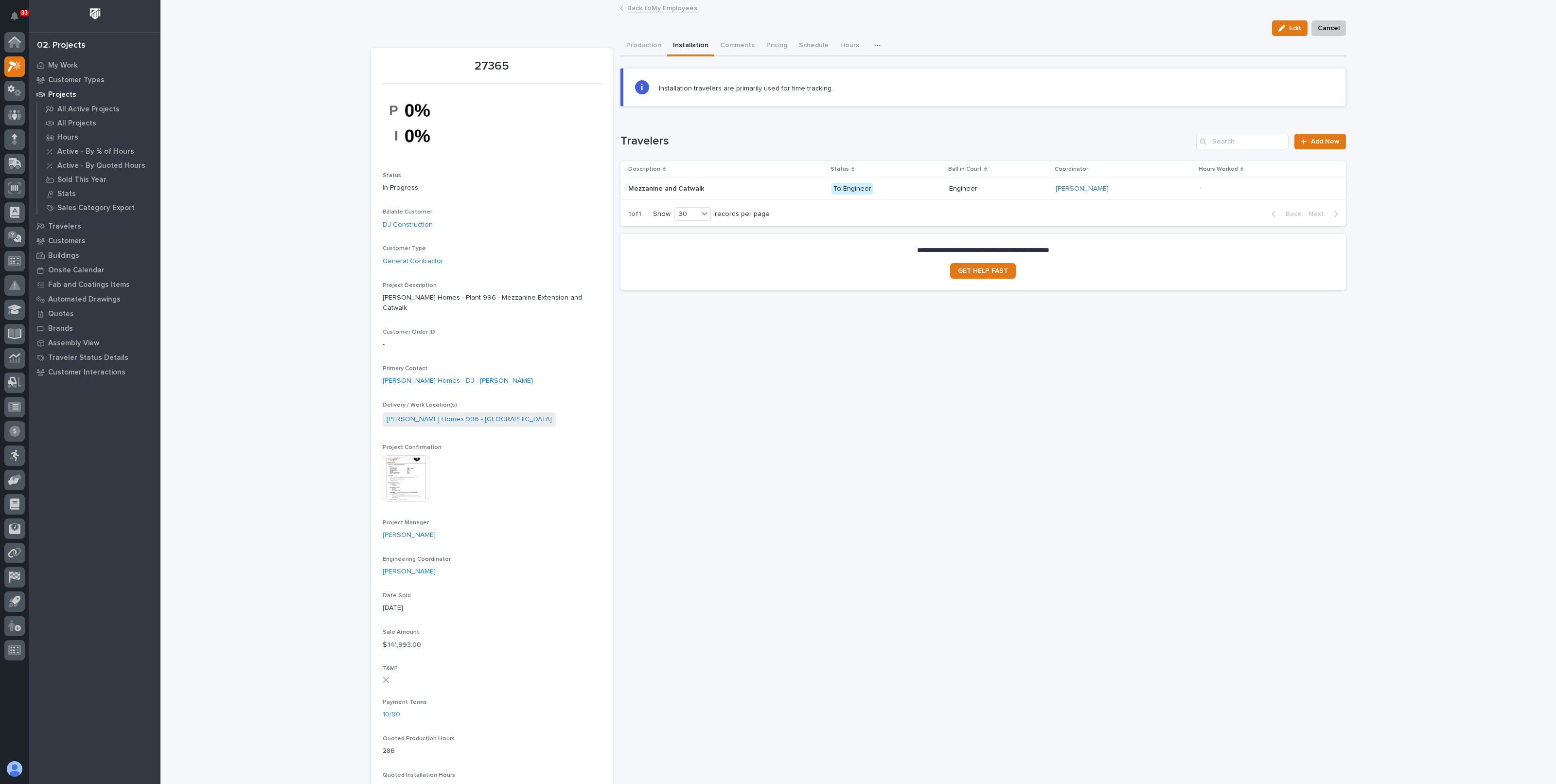
click at [1140, 191] on div "Weston Hochstetler" at bounding box center [1124, 189] width 136 height 8
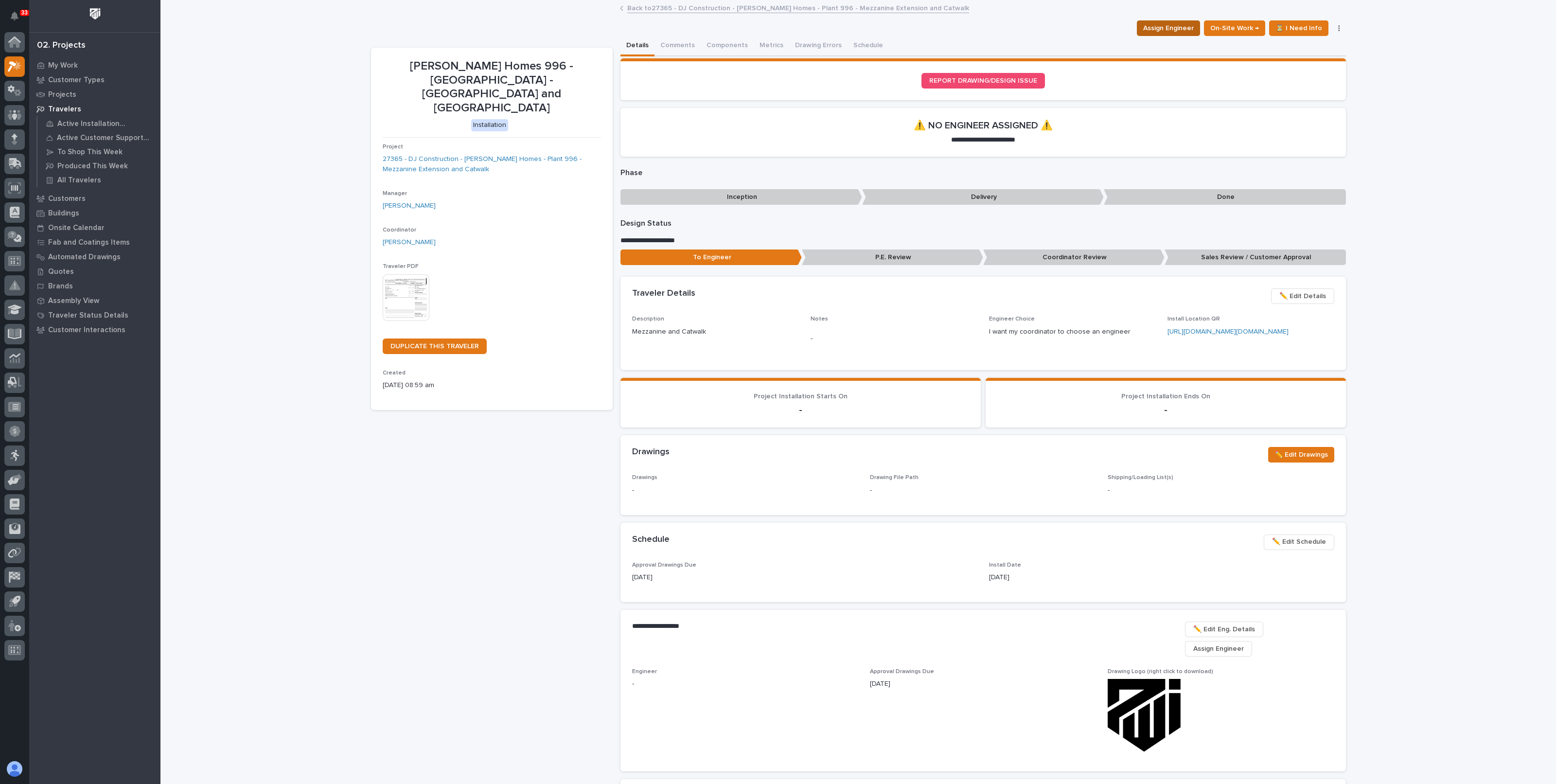
click at [1177, 27] on span "Assign Engineer" at bounding box center [1169, 28] width 51 height 11
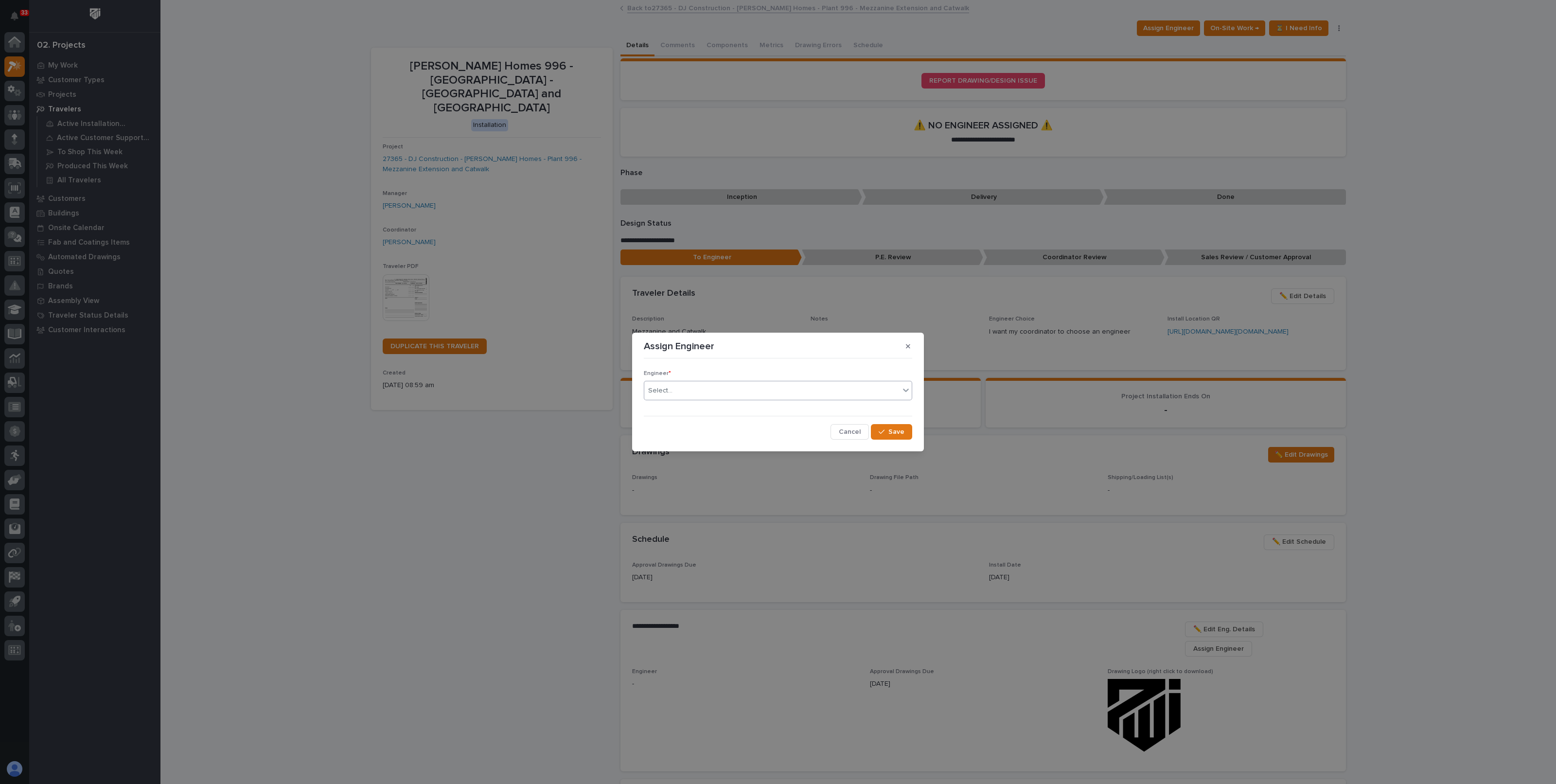
click at [776, 392] on div "Select..." at bounding box center [772, 391] width 256 height 16
type input "***"
click at [702, 411] on div "Weston Hochstetler" at bounding box center [778, 409] width 268 height 17
click at [893, 435] on span "Save" at bounding box center [896, 432] width 16 height 8
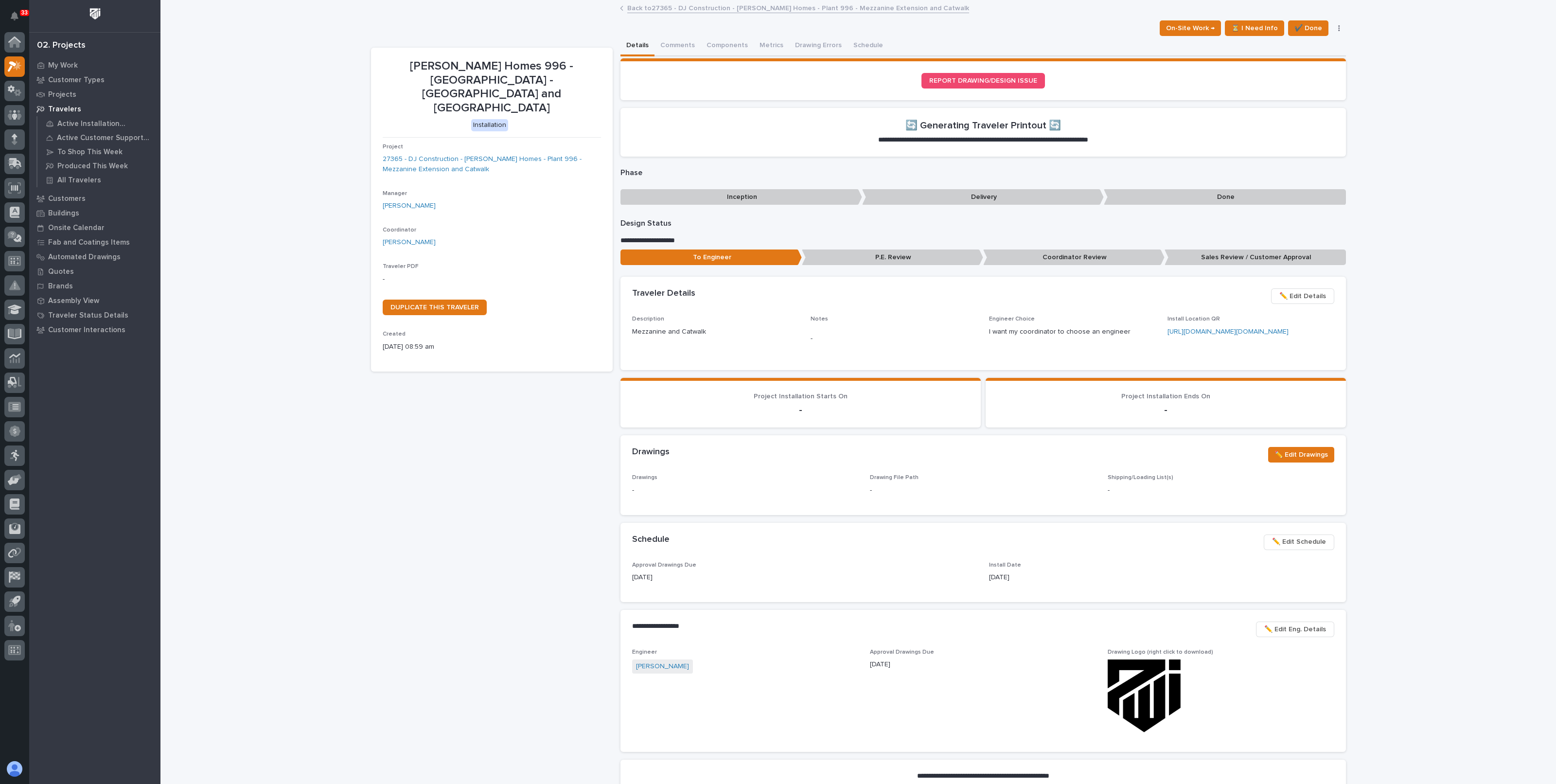
click at [1403, 286] on div "Loading... Saving… Loading... Saving… DJ - Clayton Homes 996 - South Plant - Me…" at bounding box center [858, 437] width 1395 height 872
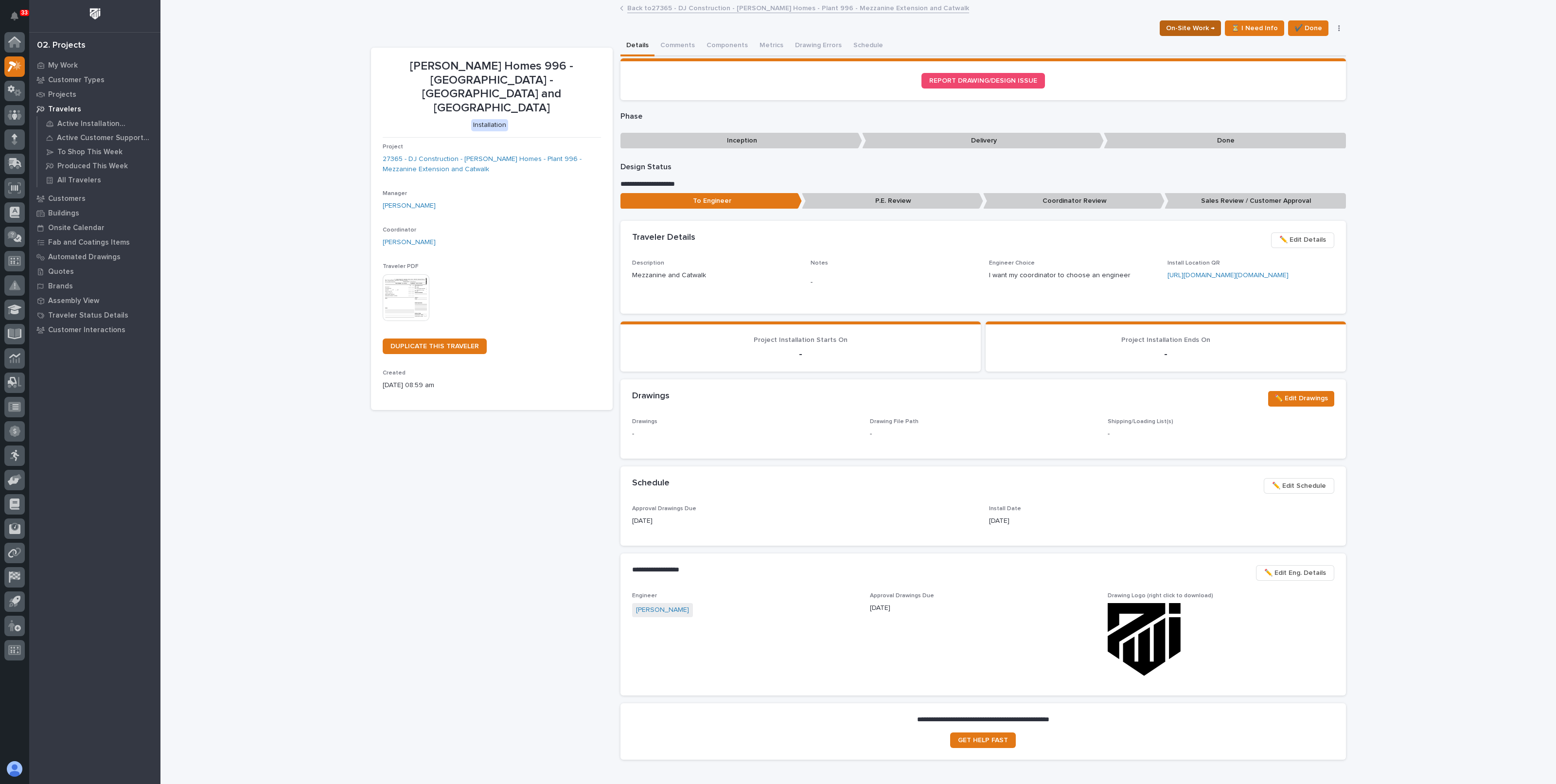
click at [1197, 31] on span "On-Site Work →" at bounding box center [1190, 28] width 48 height 11
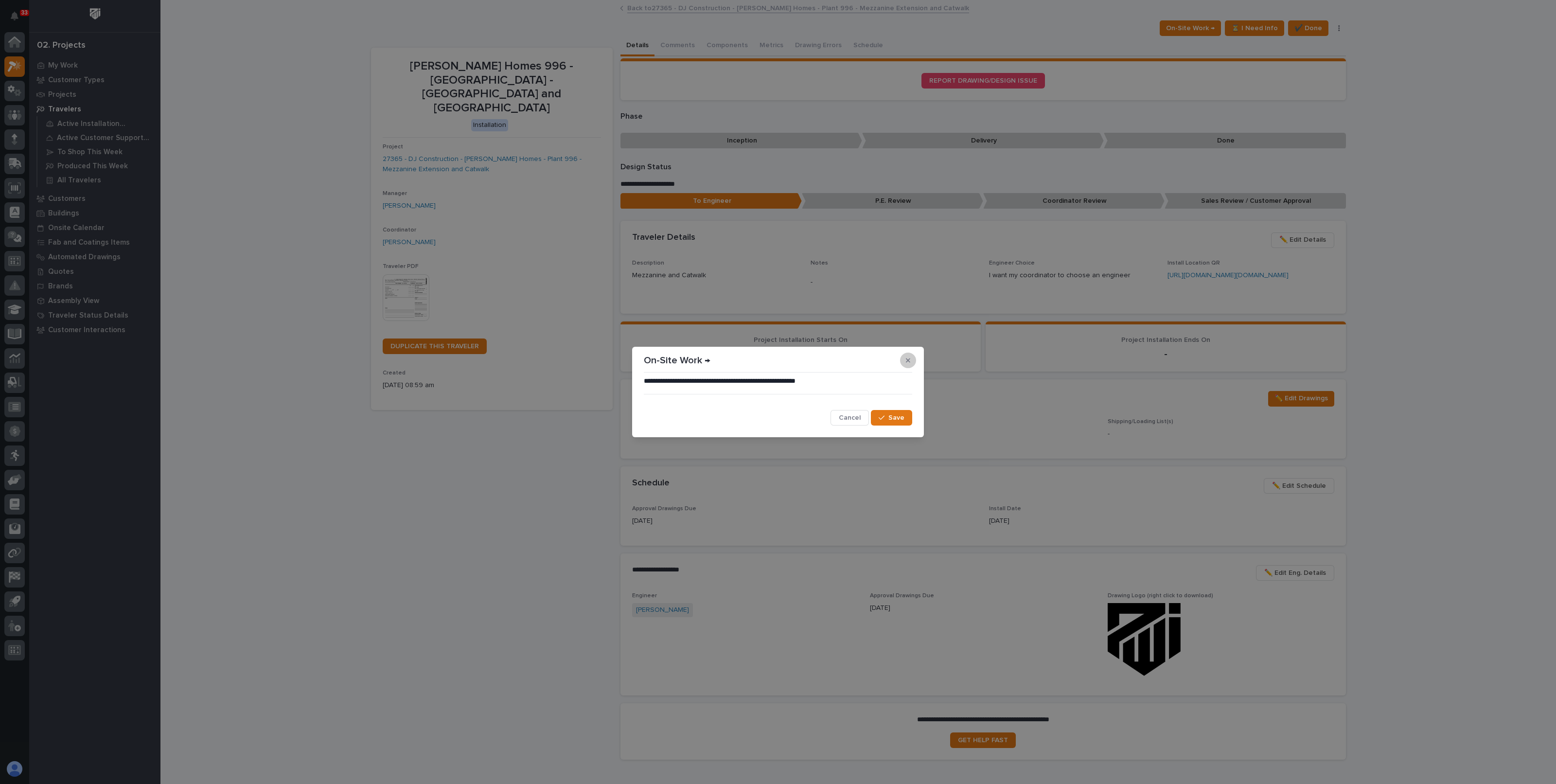
click at [913, 364] on button "button" at bounding box center [908, 361] width 16 height 16
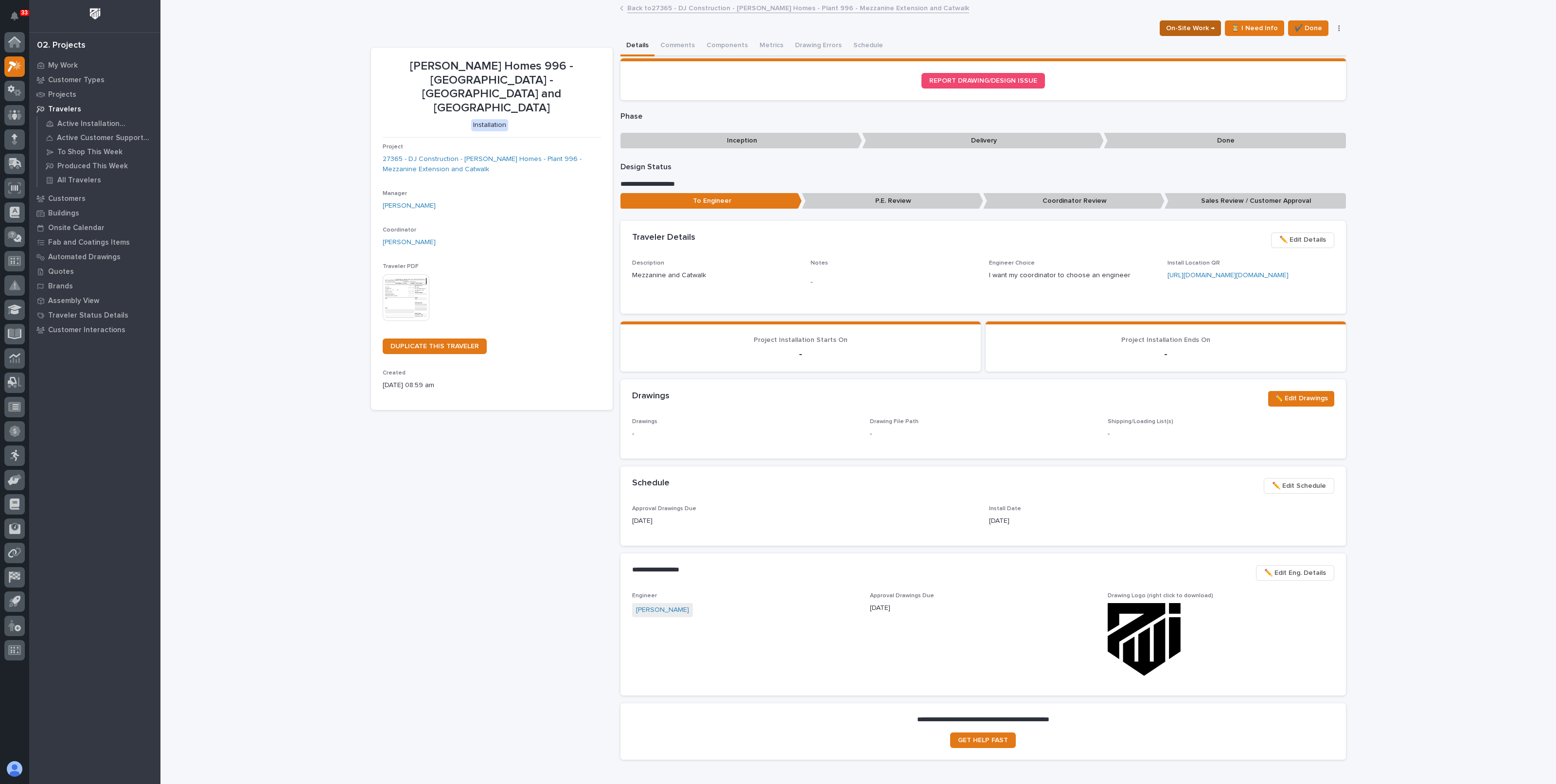
click at [1183, 29] on span "On-Site Work →" at bounding box center [1190, 28] width 48 height 11
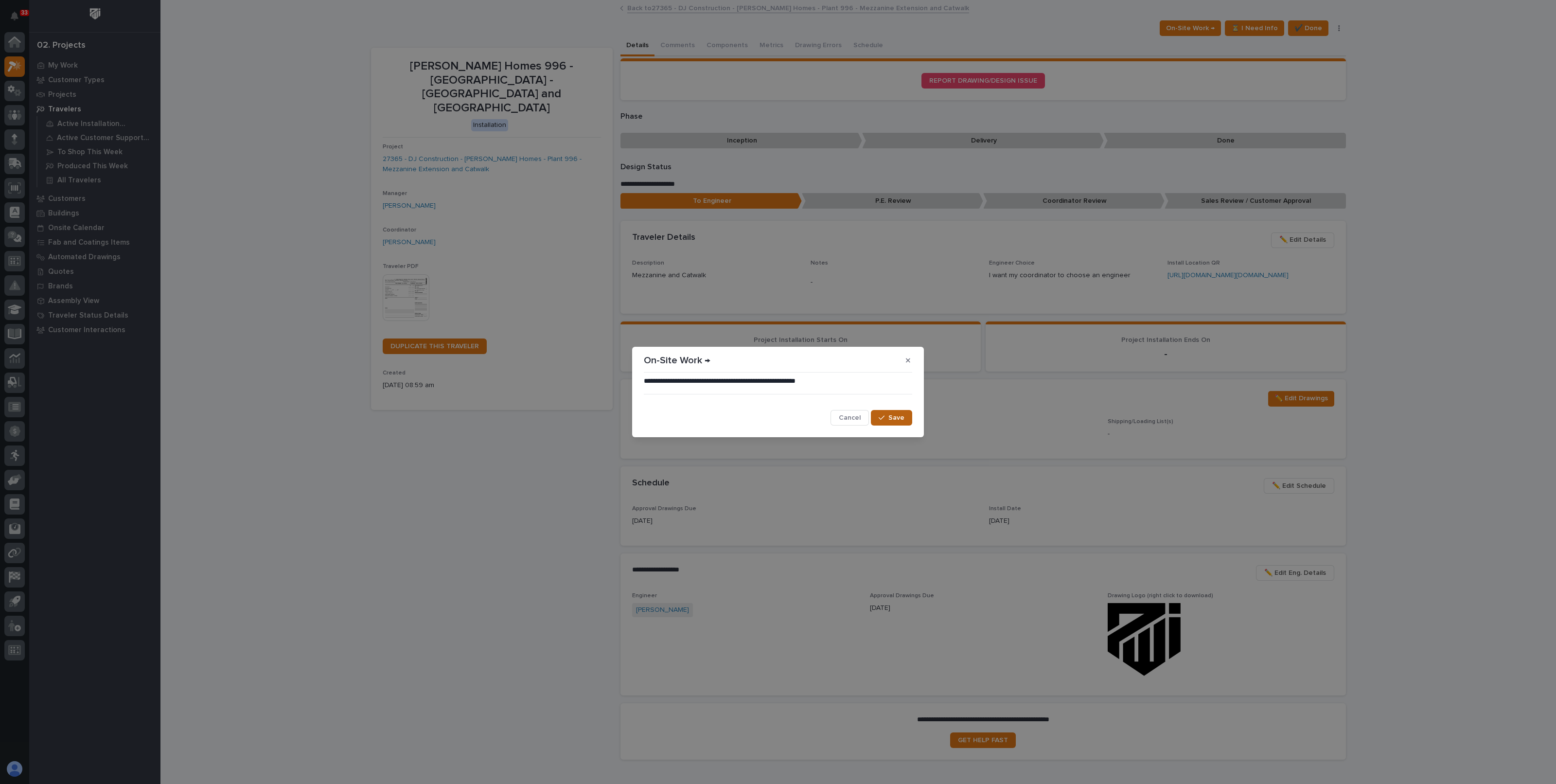
click at [889, 417] on div "button" at bounding box center [884, 417] width 10 height 7
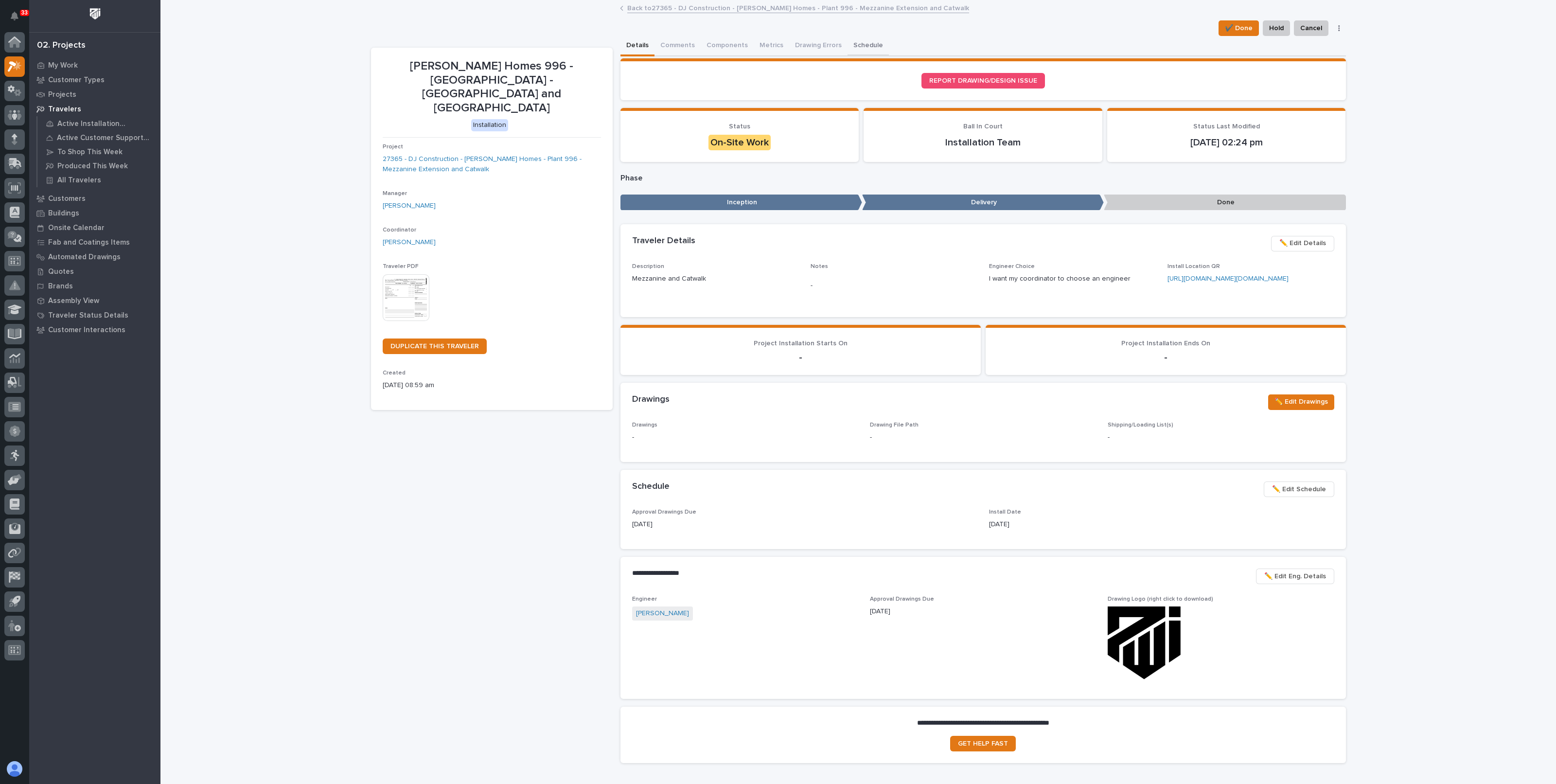
click at [861, 45] on button "Schedule" at bounding box center [868, 47] width 41 height 21
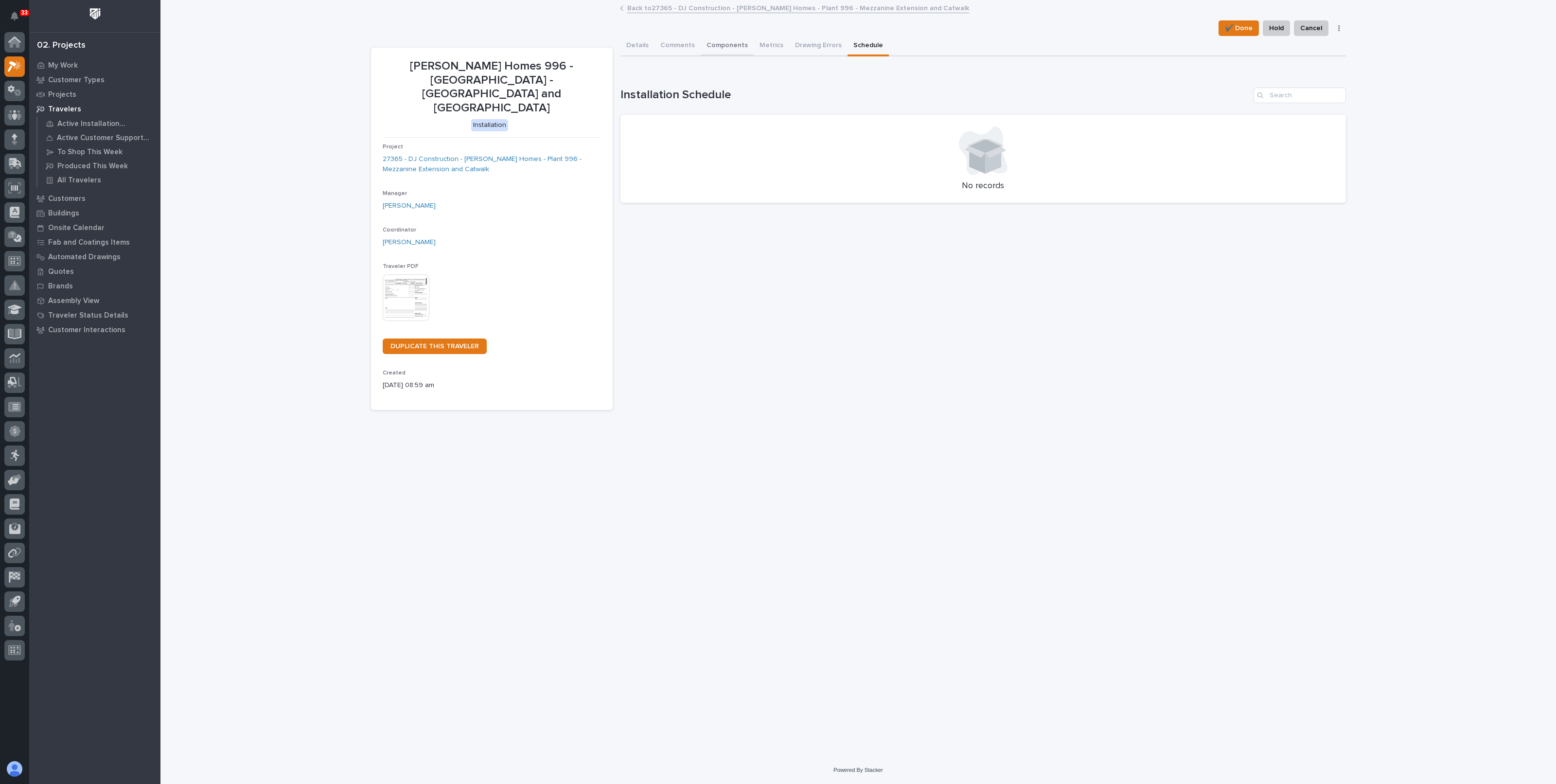
click at [724, 47] on button "Components" at bounding box center [727, 47] width 53 height 21
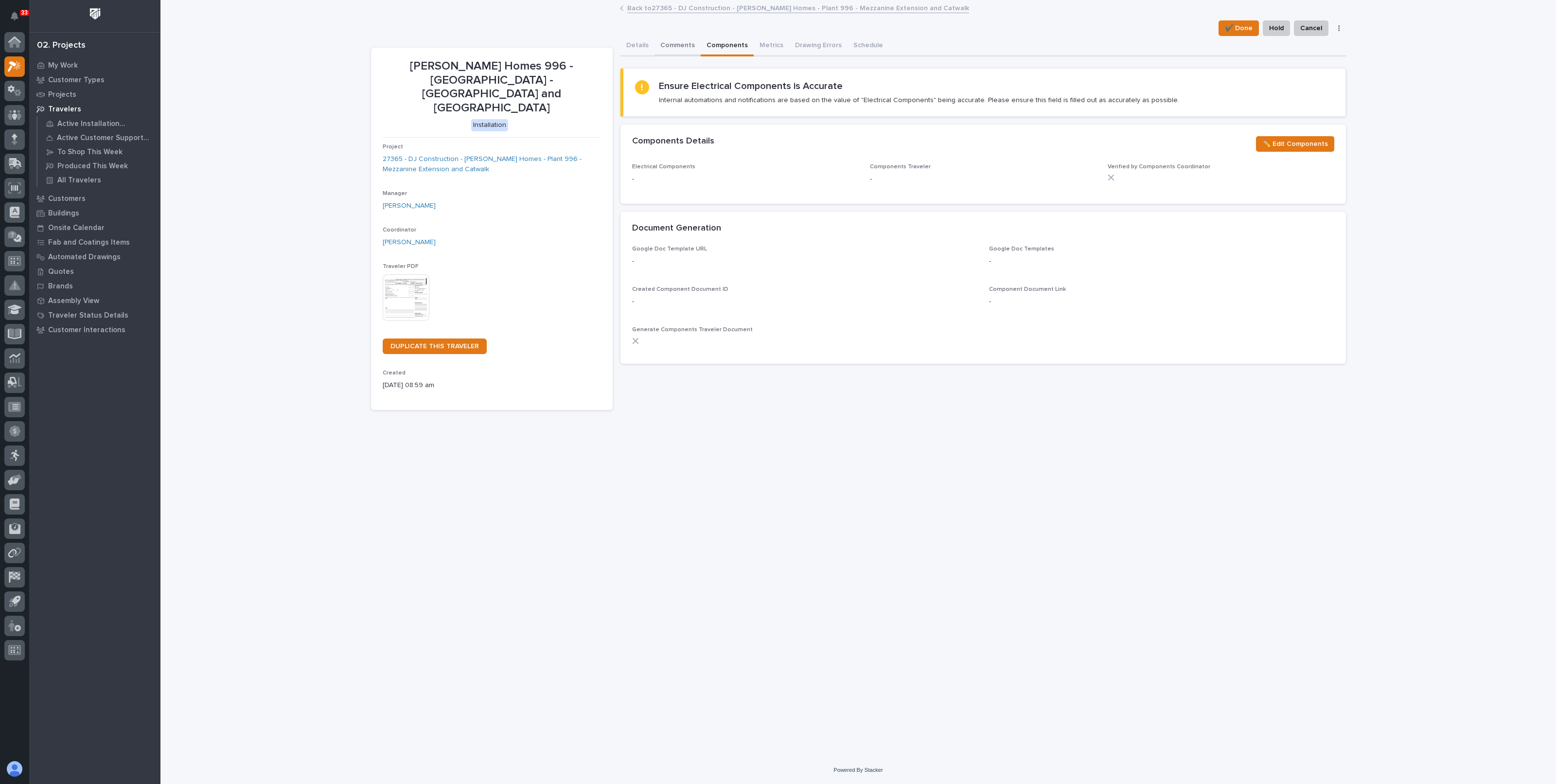
click at [683, 47] on button "Comments" at bounding box center [678, 47] width 46 height 21
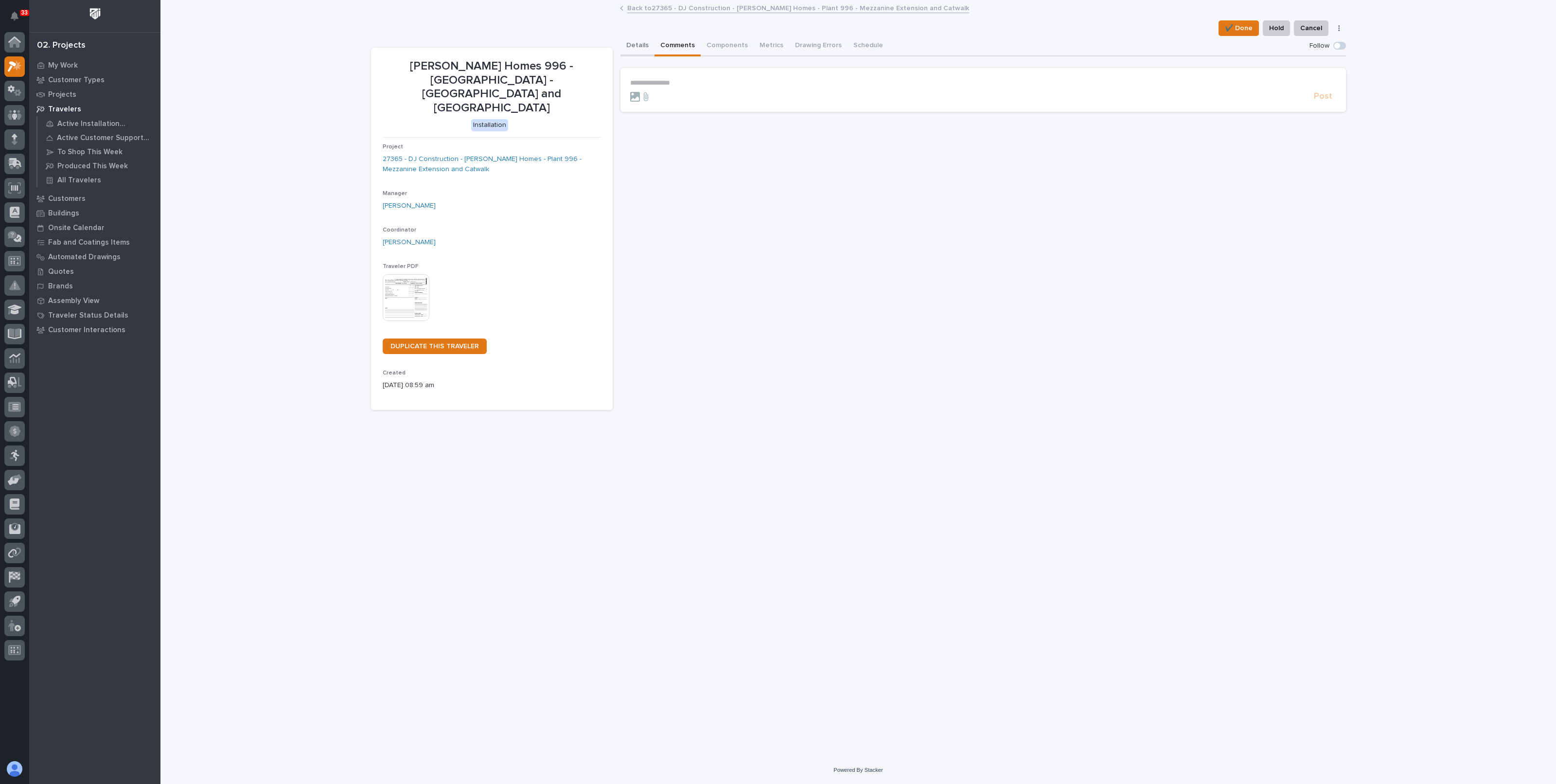
click at [630, 46] on button "Details" at bounding box center [637, 47] width 34 height 21
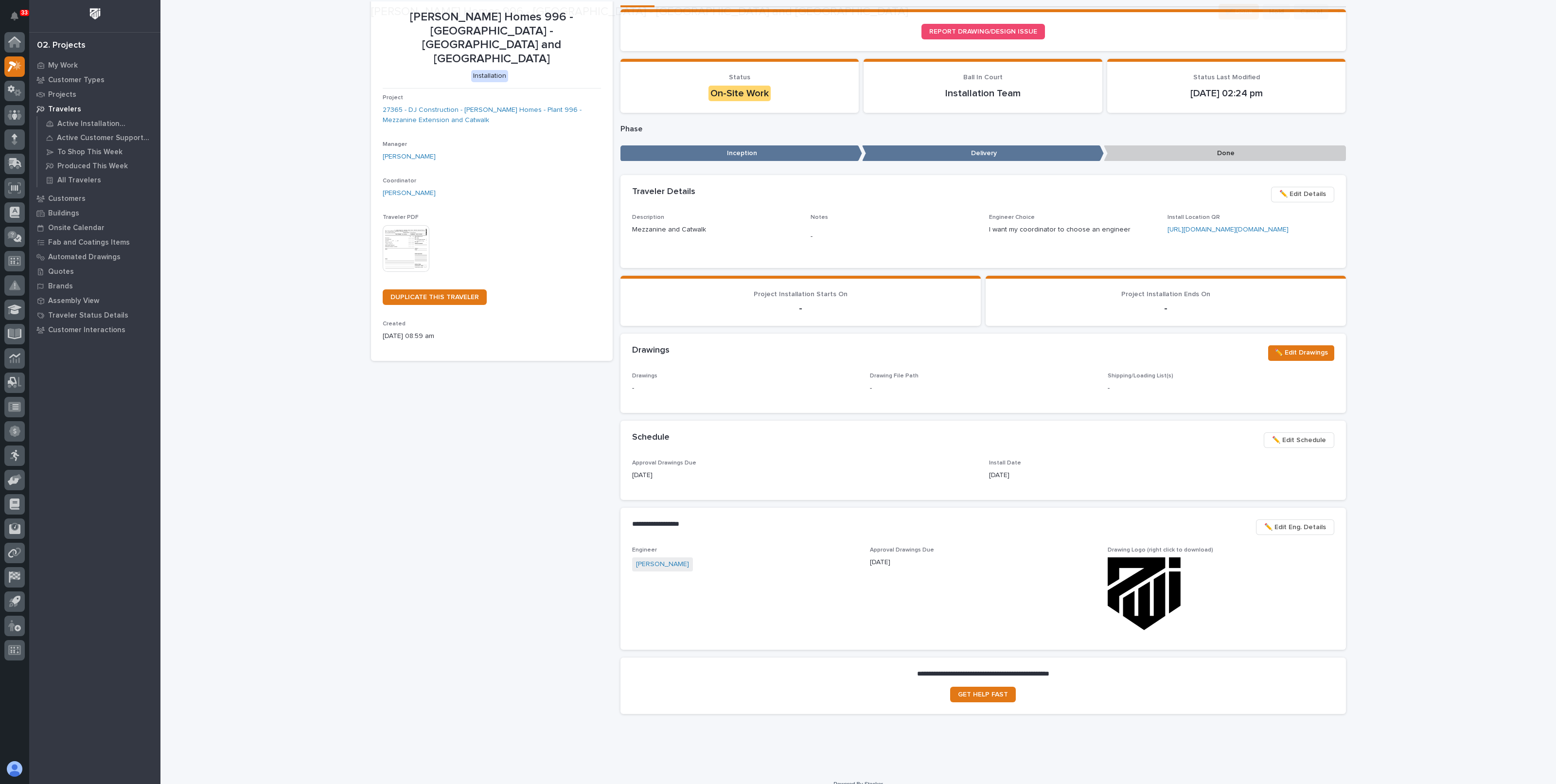
scroll to position [60, 0]
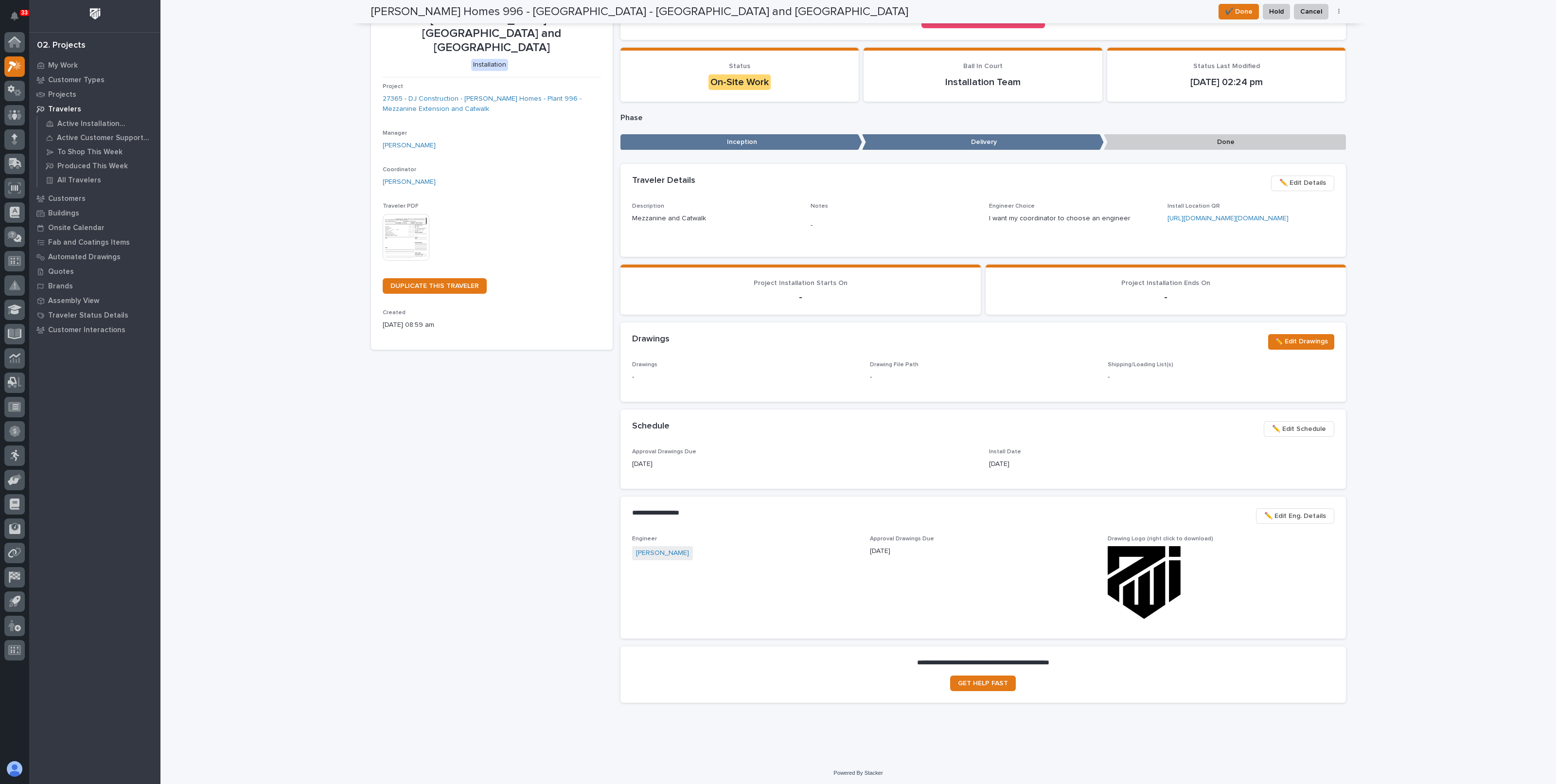
click at [971, 702] on section "**********" at bounding box center [983, 674] width 725 height 56
click at [975, 687] on span "GET HELP FAST" at bounding box center [983, 683] width 50 height 7
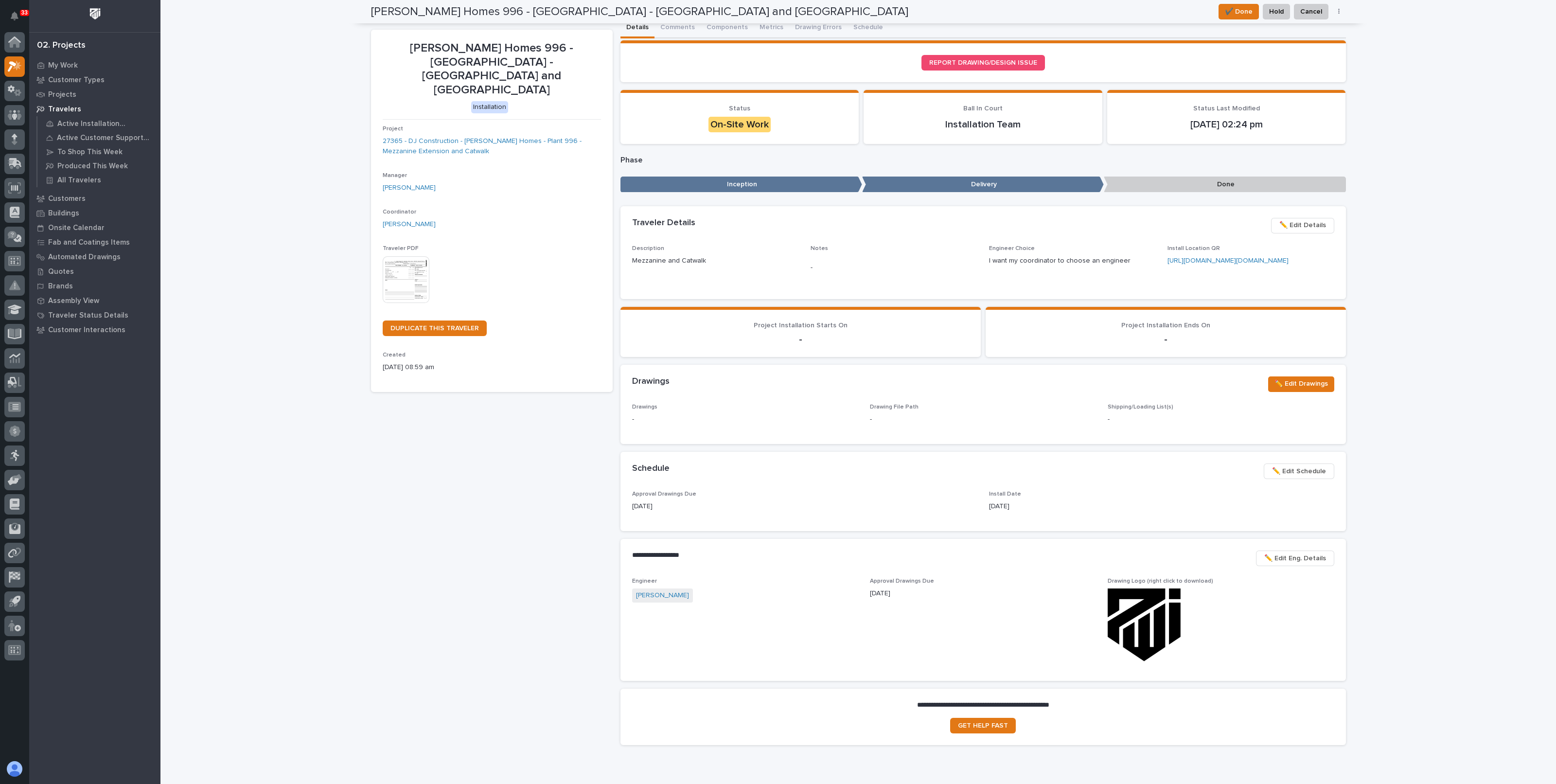
scroll to position [0, 0]
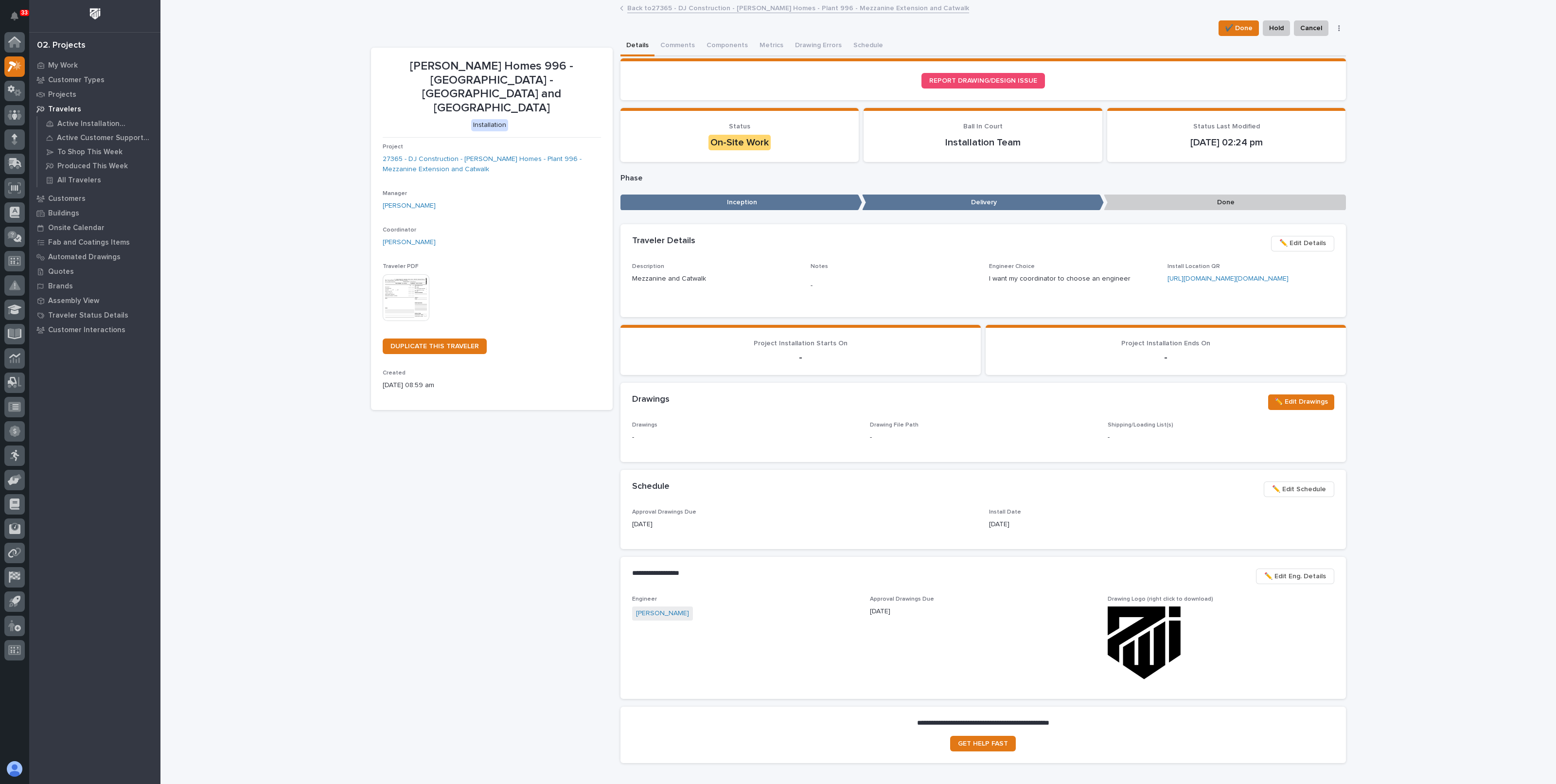
click at [1336, 30] on button "button" at bounding box center [1339, 28] width 14 height 7
click at [1285, 49] on span "Not Done" at bounding box center [1281, 47] width 31 height 11
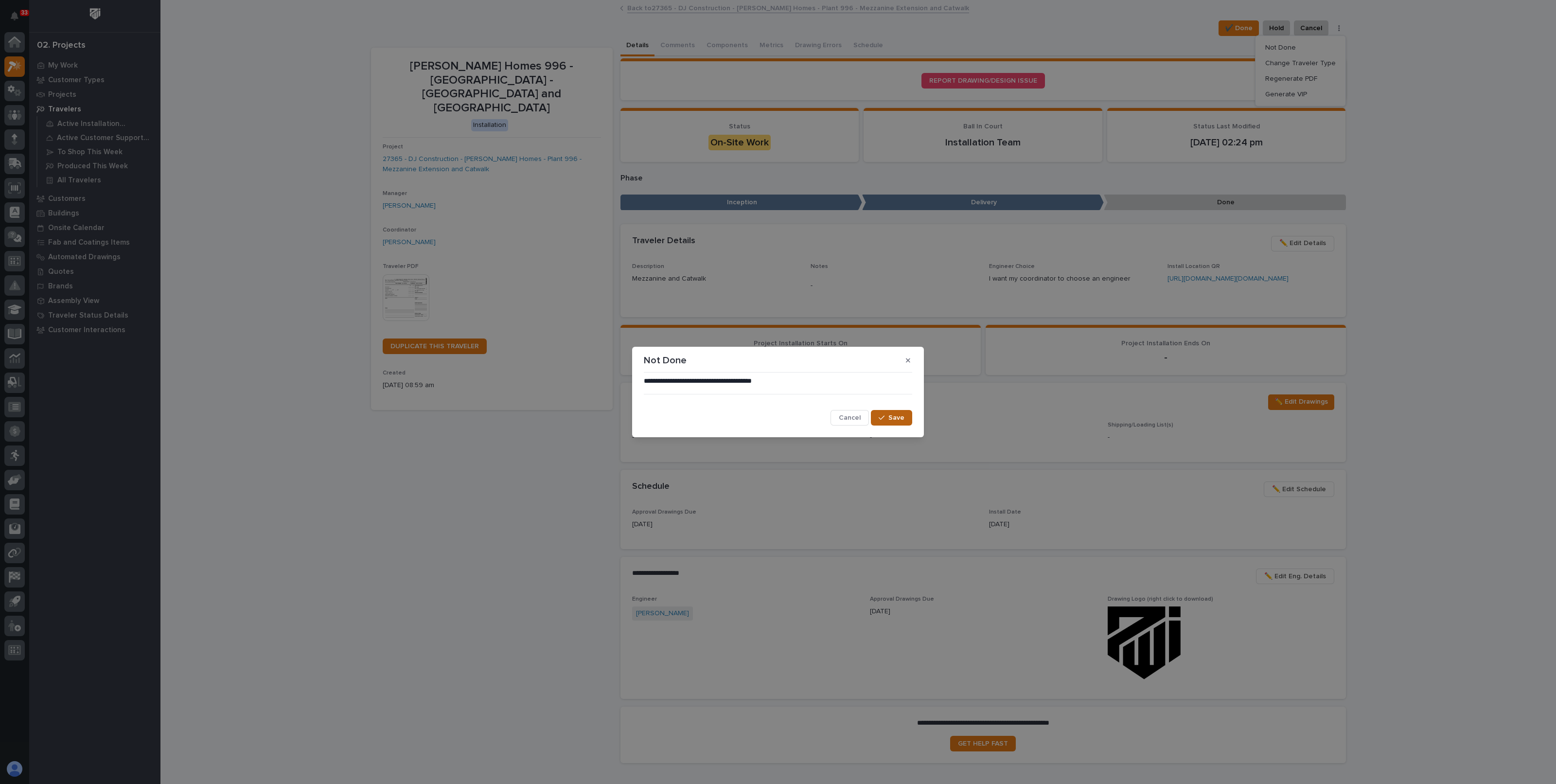
click at [890, 419] on span "Save" at bounding box center [896, 417] width 16 height 8
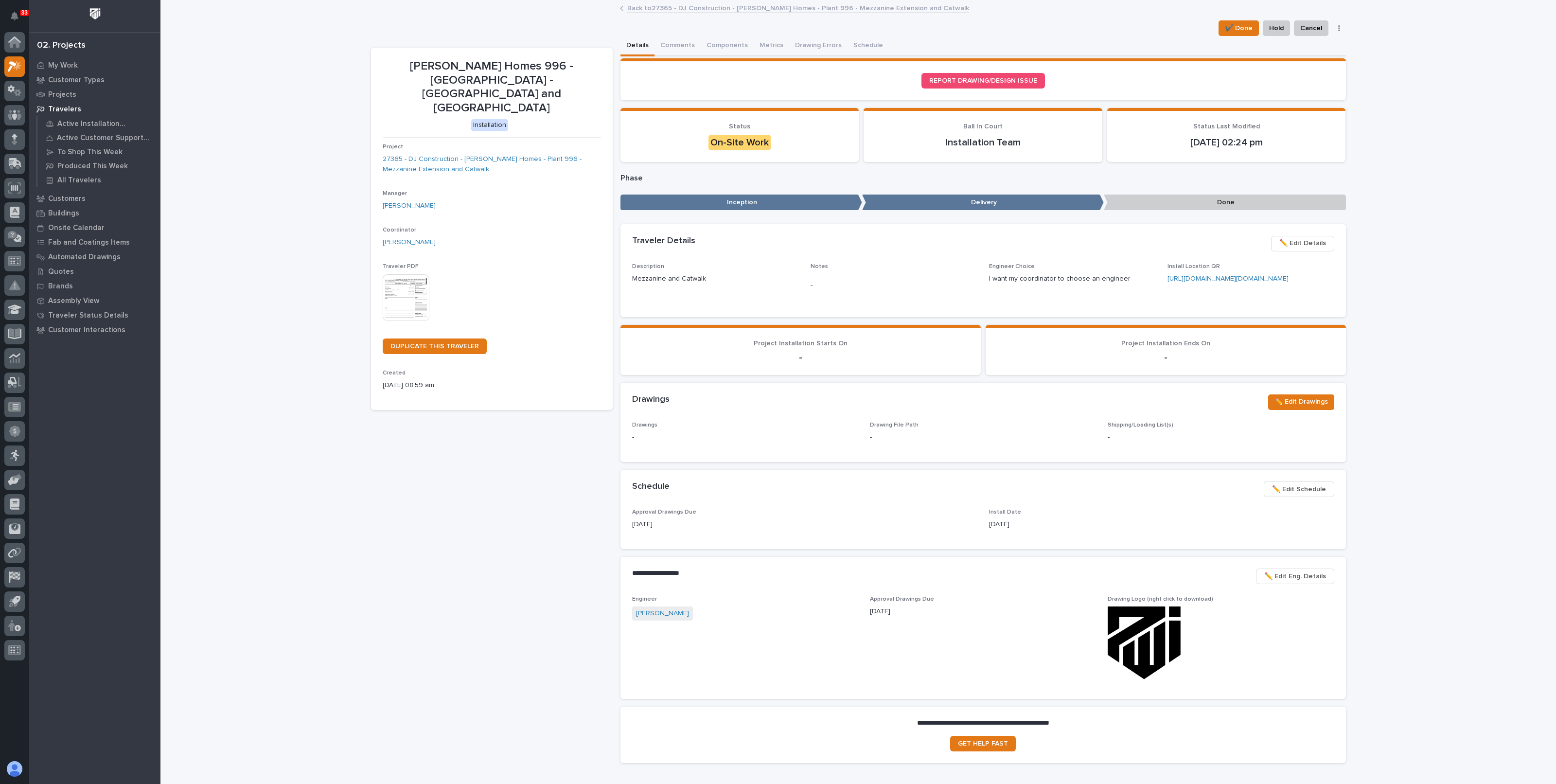
click at [750, 201] on p "Inception" at bounding box center [741, 202] width 242 height 16
click at [785, 203] on p "Inception" at bounding box center [741, 202] width 242 height 16
click at [1333, 28] on button "button" at bounding box center [1339, 28] width 14 height 7
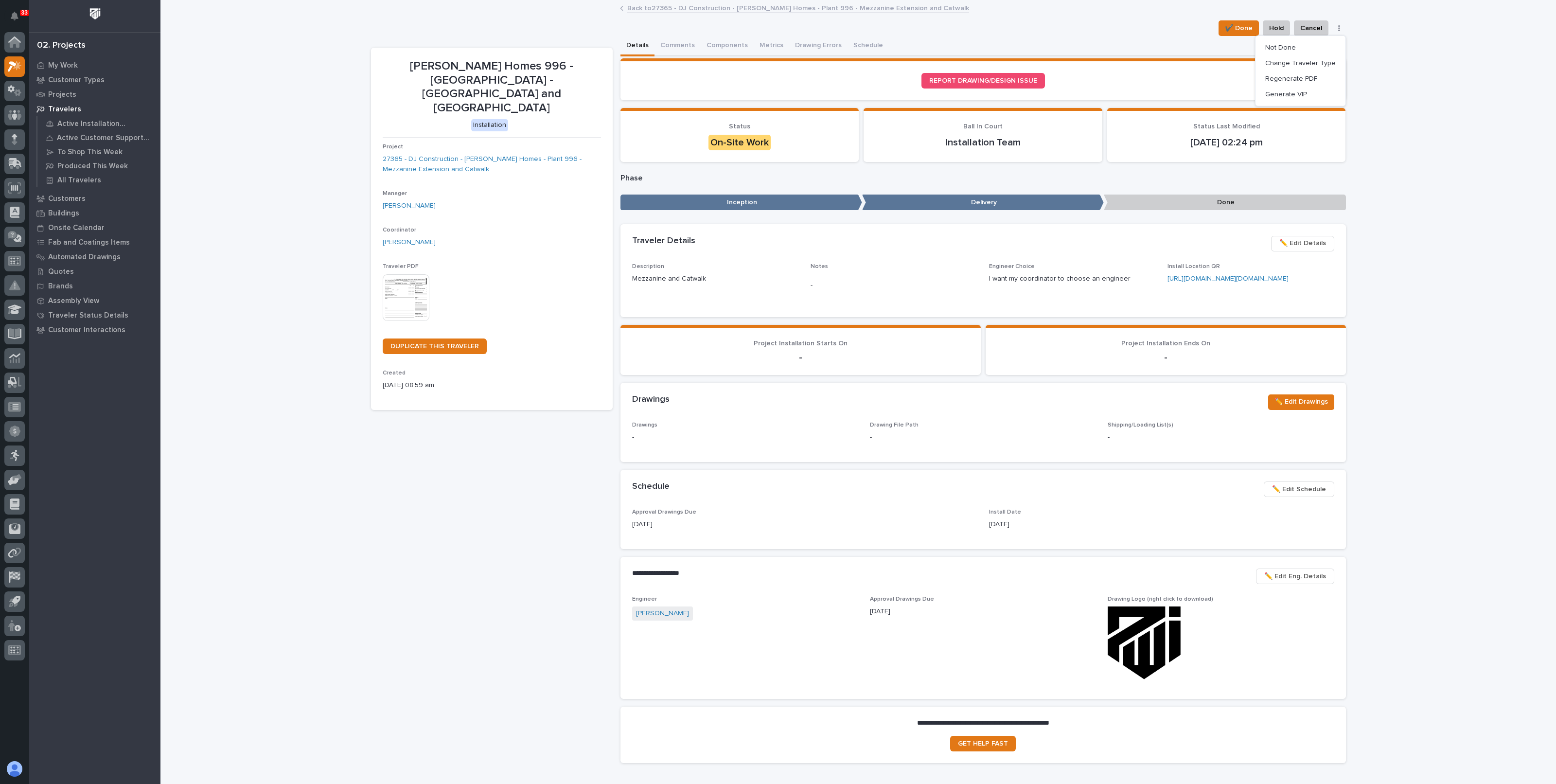
click at [1413, 37] on div "Loading... Saving… Loading... Saving… DJ - Clayton Homes 996 - South Plant - Me…" at bounding box center [858, 410] width 1395 height 818
drag, startPoint x: 182, startPoint y: 57, endPoint x: 160, endPoint y: 6, distance: 55.5
click at [182, 57] on div "Loading... Saving… Loading... Saving… DJ - Clayton Homes 996 - South Plant - Me…" at bounding box center [858, 410] width 1395 height 818
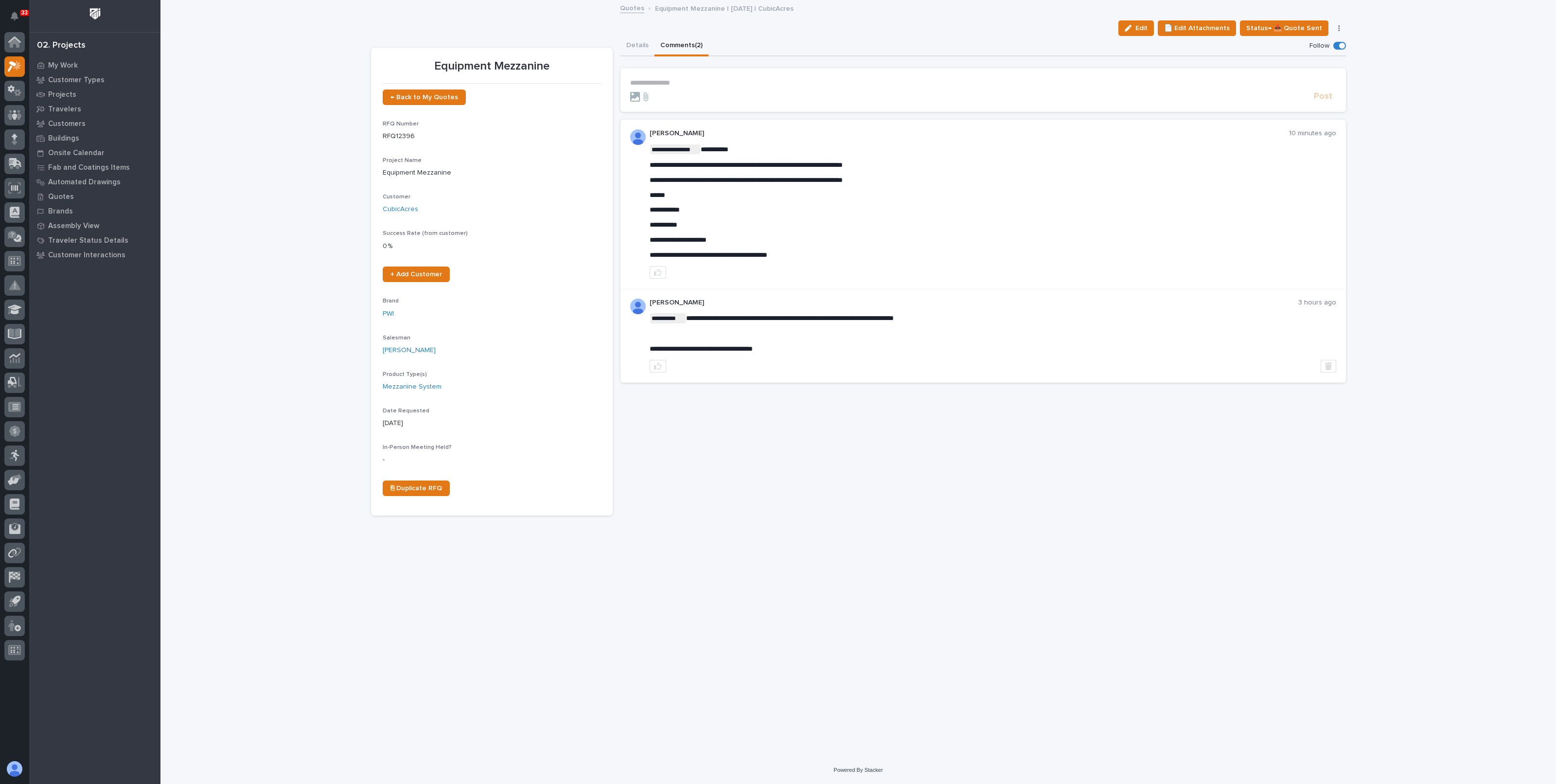
click at [700, 80] on p "**********" at bounding box center [983, 83] width 706 height 8
click at [645, 95] on span "Noah Diaz" at bounding box center [660, 96] width 54 height 7
click at [693, 81] on p "﻿ * ********* ﻿ ﻿" at bounding box center [983, 83] width 706 height 10
click at [643, 45] on button "Details" at bounding box center [637, 47] width 34 height 21
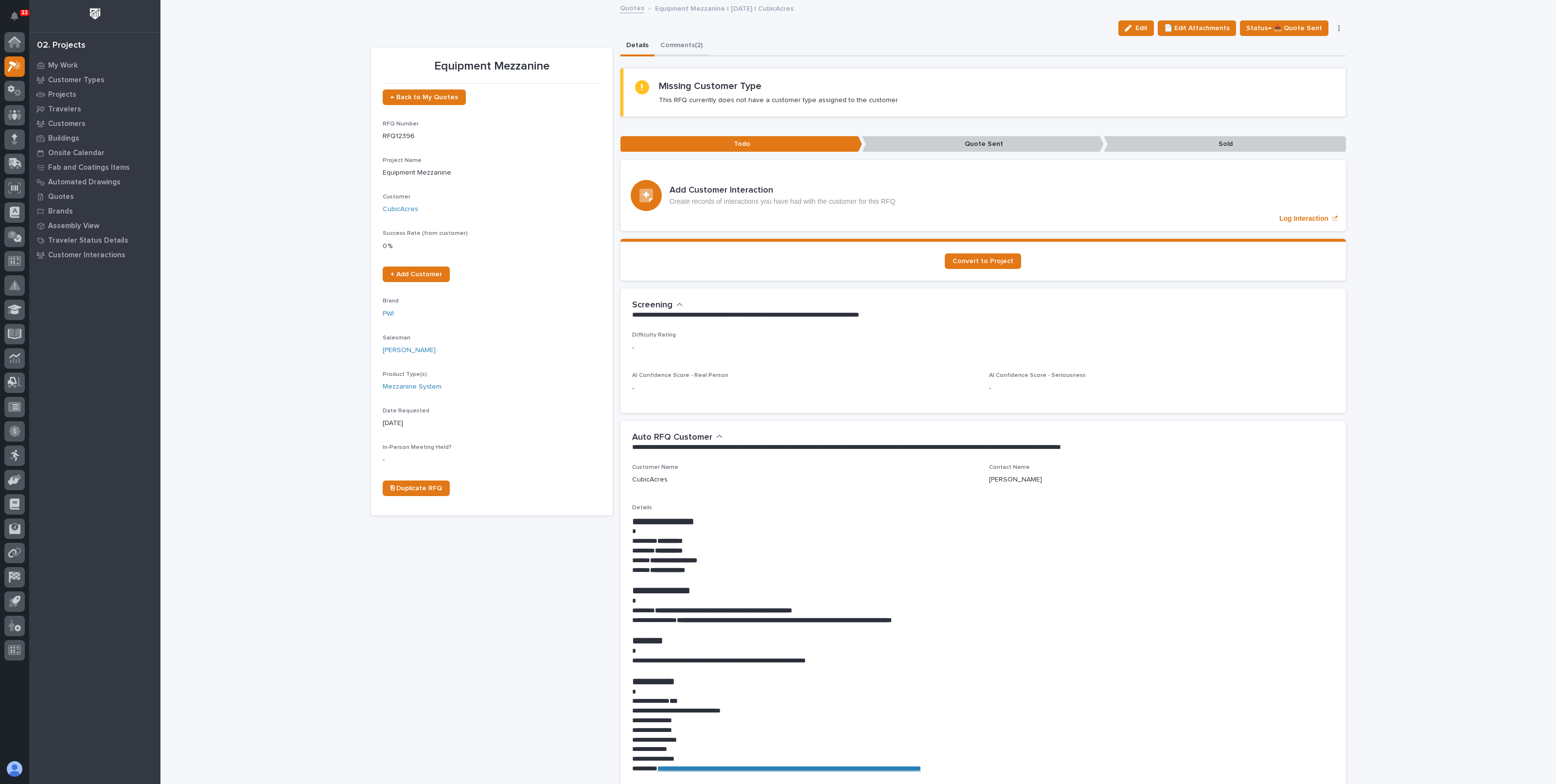
click at [698, 43] on button "Comments (2)" at bounding box center [681, 47] width 54 height 21
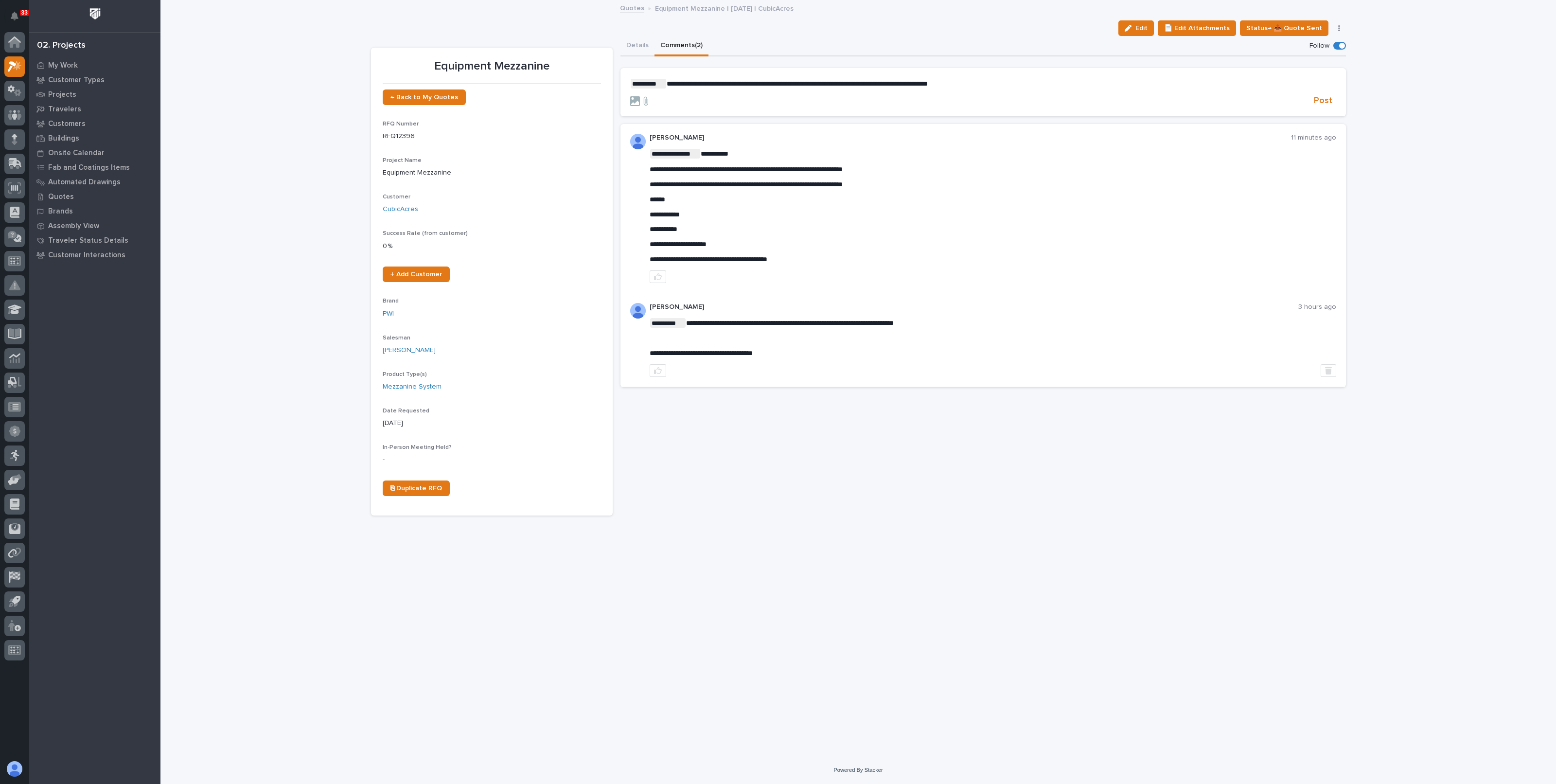
click at [990, 84] on p "**********" at bounding box center [983, 83] width 706 height 10
click at [1323, 103] on span "Post" at bounding box center [1323, 101] width 19 height 11
